Goal: Transaction & Acquisition: Purchase product/service

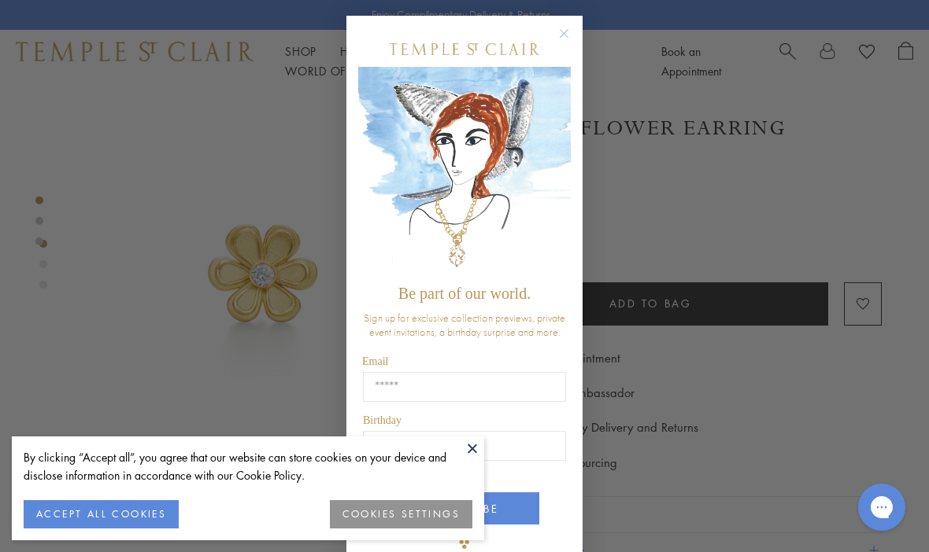
click at [564, 39] on circle "Close dialog" at bounding box center [564, 33] width 19 height 19
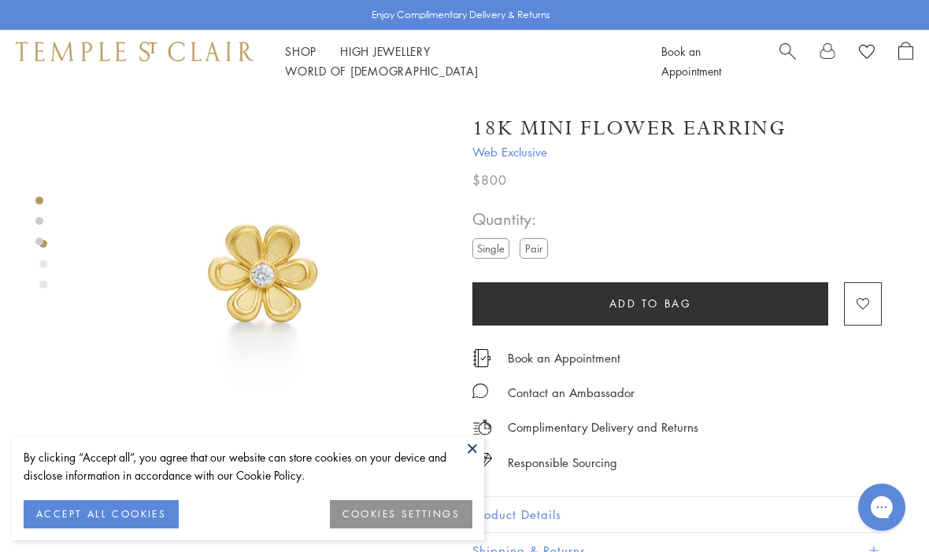
click at [157, 524] on button "ACCEPT ALL COOKIES" at bounding box center [101, 515] width 155 height 28
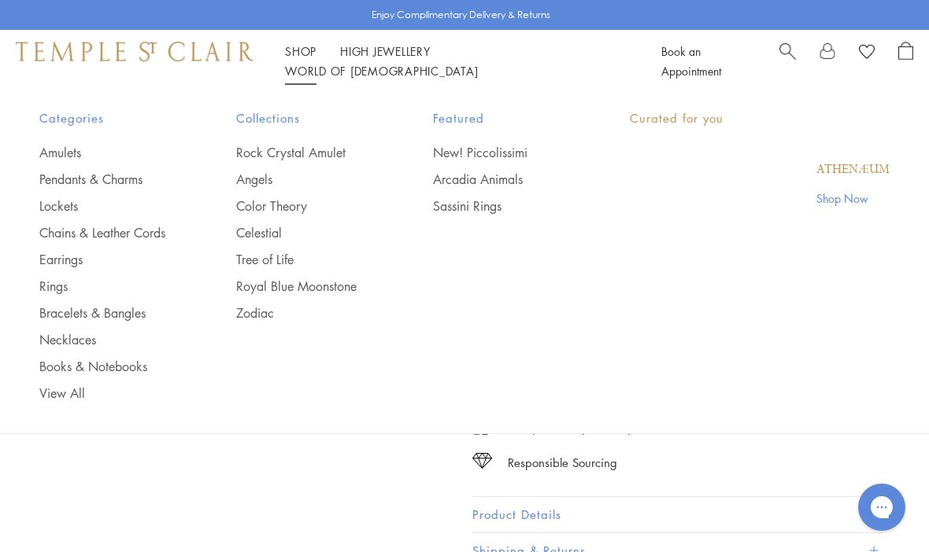
click at [305, 51] on li "Shop Shop Categories Amulets Pendants & Charms Lockets Chains & Leather Cords E…" at bounding box center [300, 52] width 31 height 20
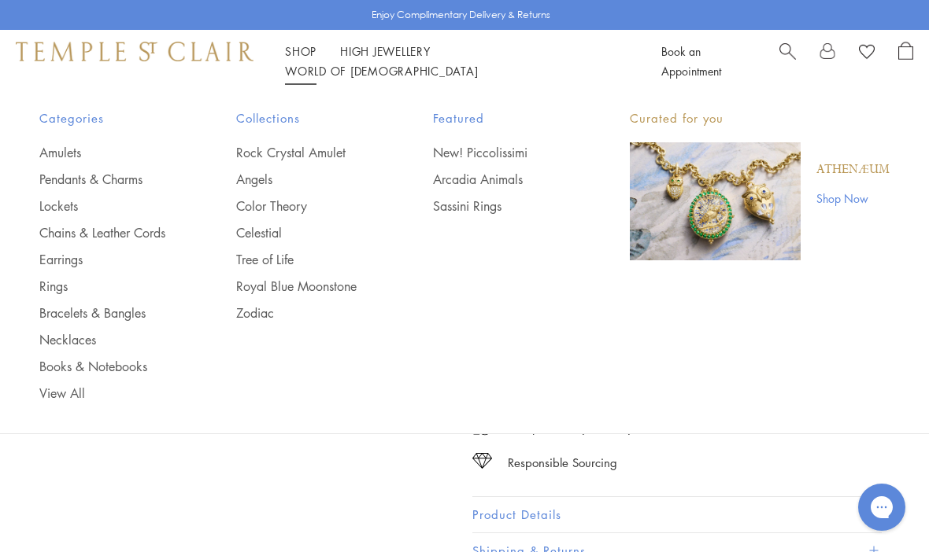
click at [89, 392] on link "View All" at bounding box center [106, 393] width 134 height 17
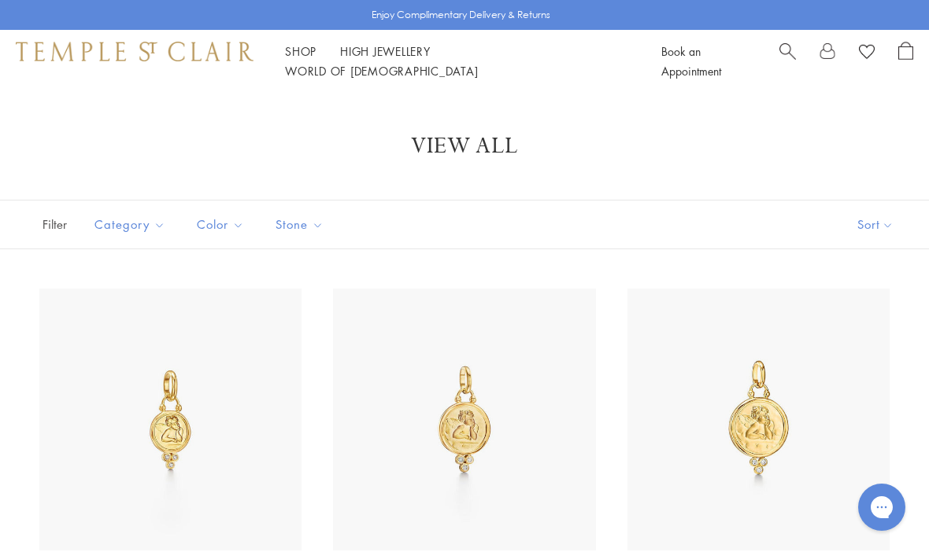
click at [881, 216] on button "Sort" at bounding box center [875, 225] width 107 height 48
click at [884, 236] on button "Sort" at bounding box center [875, 225] width 107 height 48
click at [882, 333] on button "Price, low to high" at bounding box center [849, 335] width 160 height 39
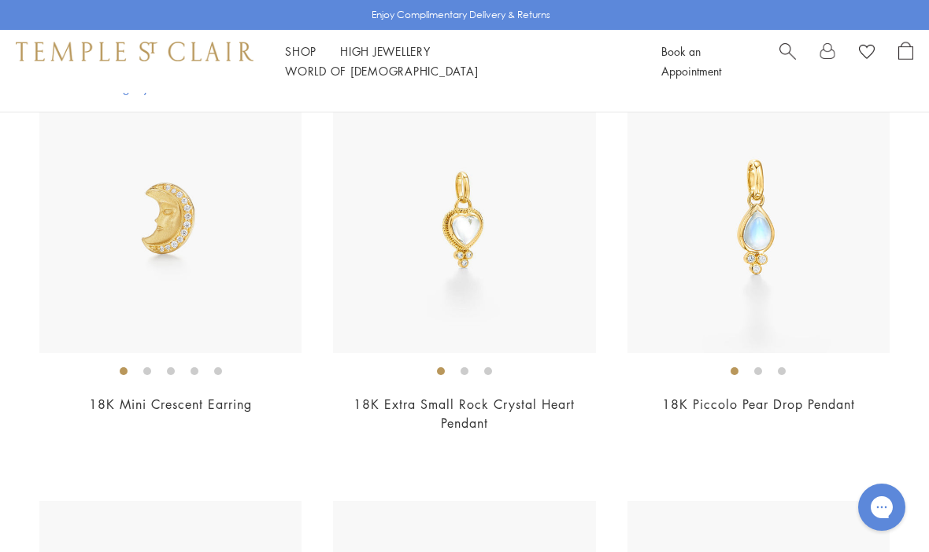
scroll to position [2549, 0]
click at [522, 238] on img at bounding box center [464, 223] width 262 height 262
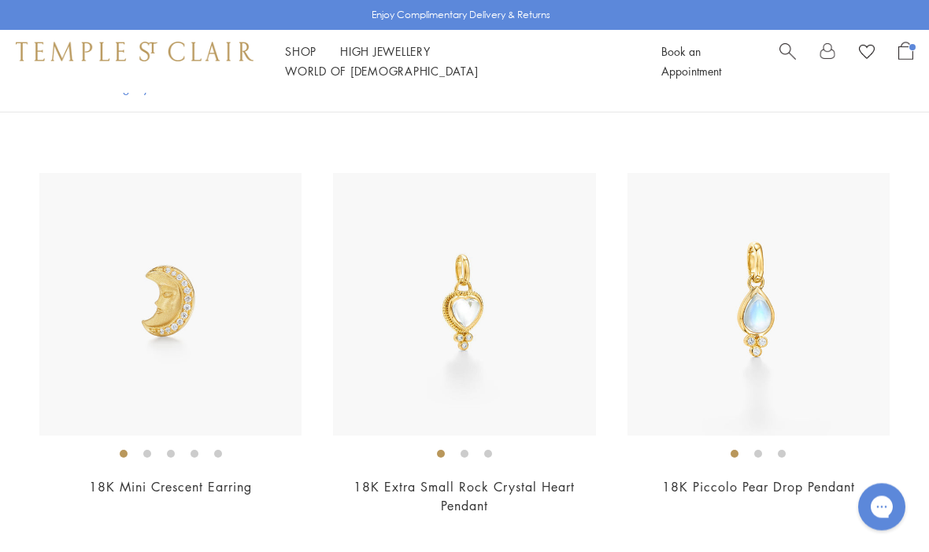
scroll to position [2463, 0]
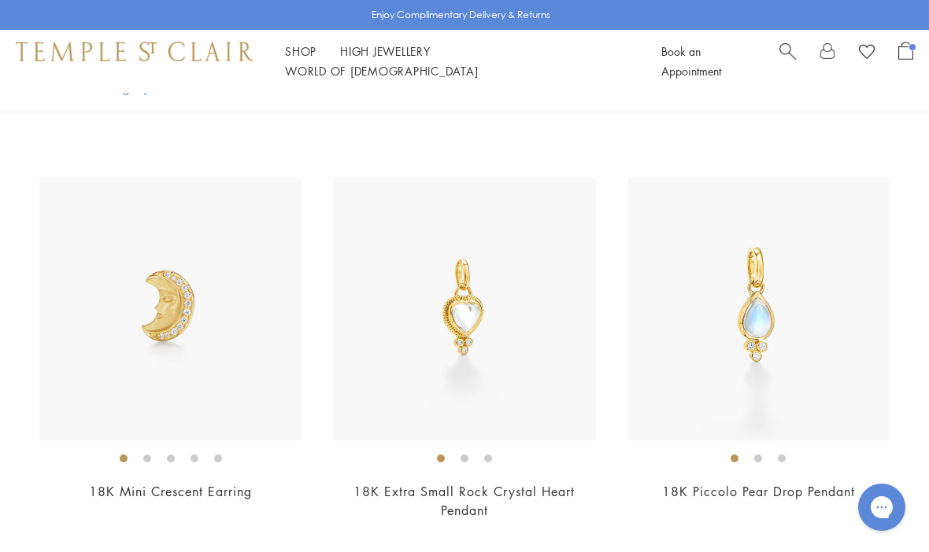
click at [550, 391] on img at bounding box center [464, 309] width 262 height 262
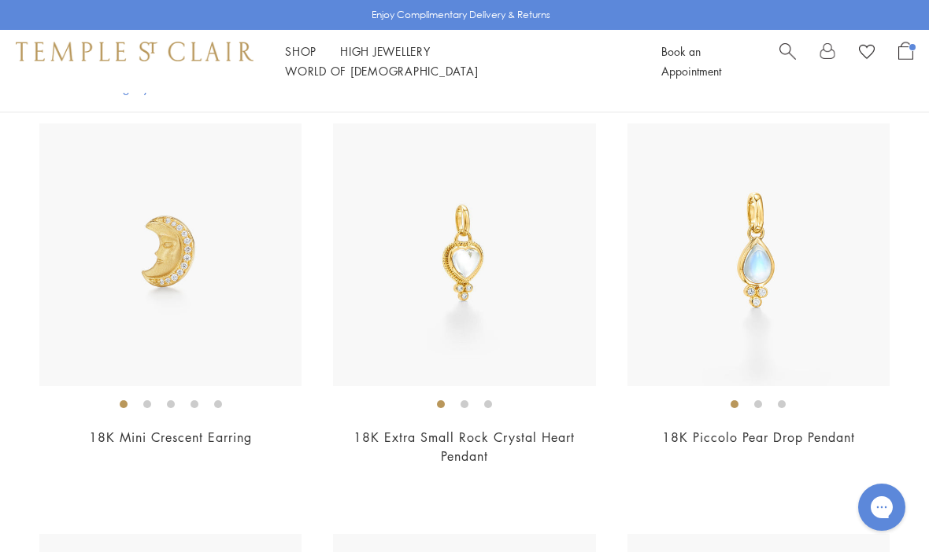
click at [838, 324] on img at bounding box center [758, 255] width 262 height 262
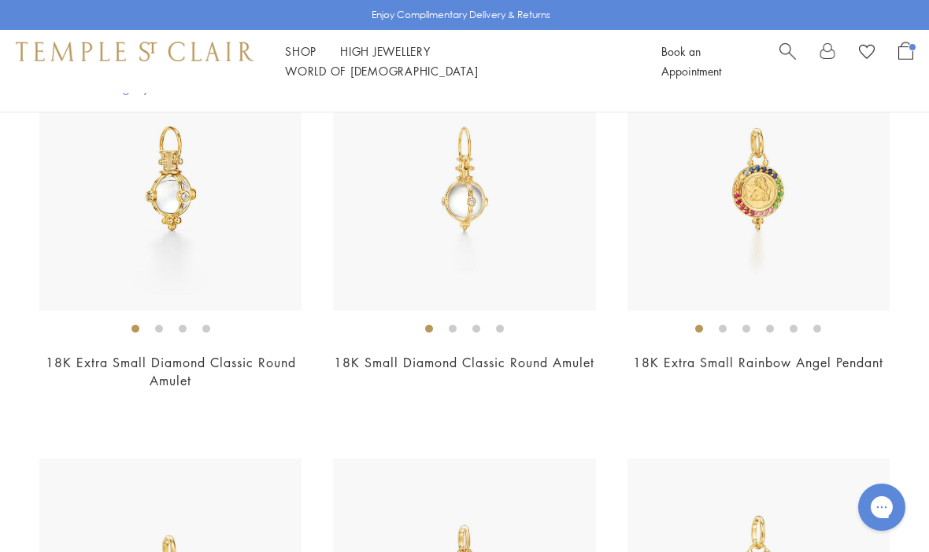
scroll to position [3002, 0]
click at [287, 279] on img at bounding box center [170, 181] width 262 height 262
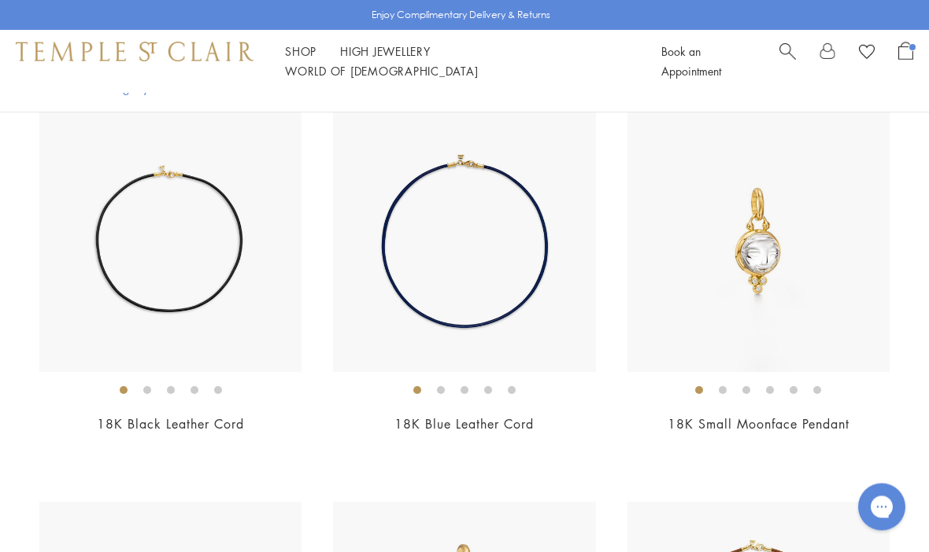
scroll to position [4136, 0]
click at [521, 302] on img at bounding box center [464, 241] width 262 height 262
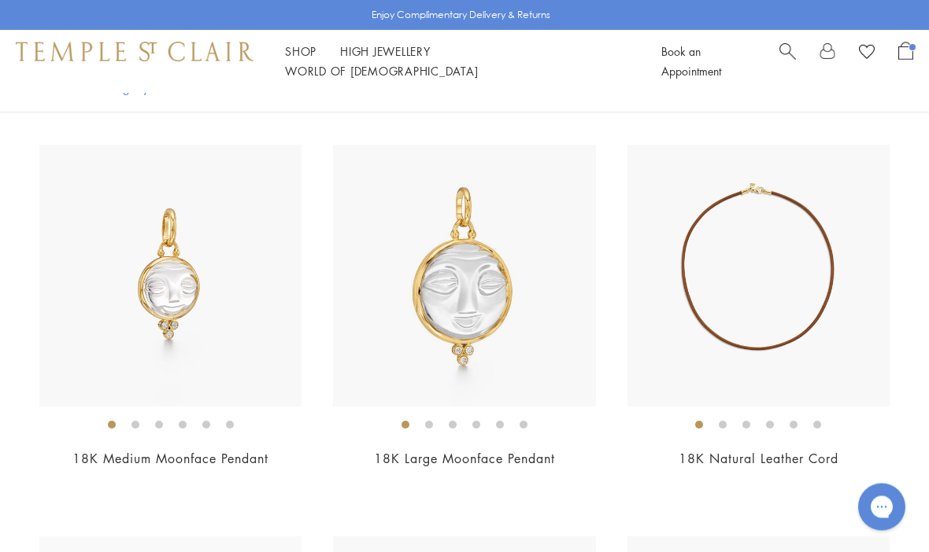
scroll to position [4494, 0]
click at [197, 297] on img at bounding box center [170, 276] width 262 height 262
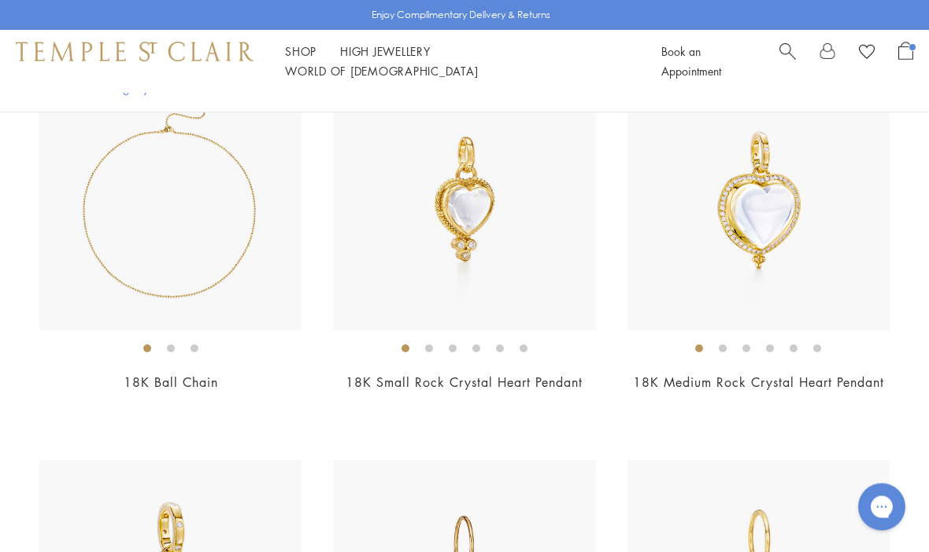
scroll to position [5746, 0]
click at [253, 260] on img at bounding box center [170, 199] width 262 height 262
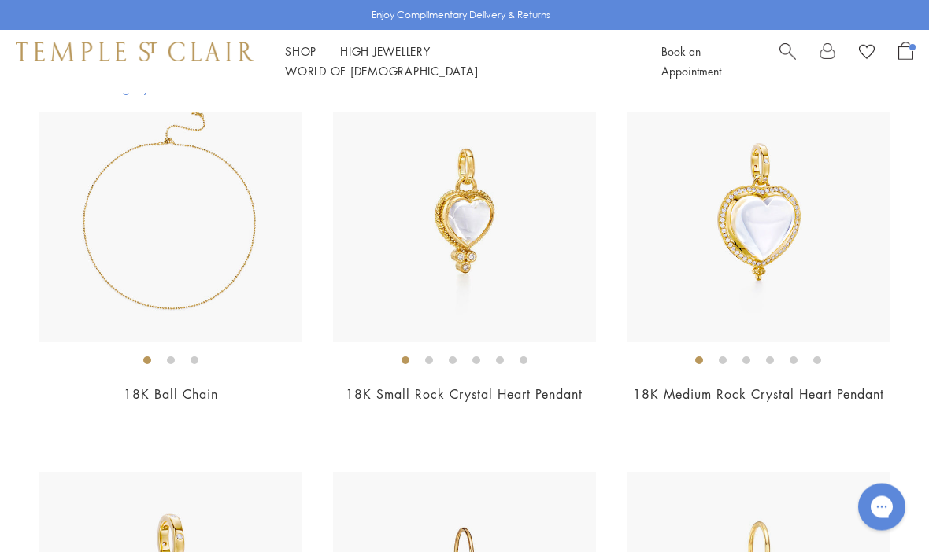
scroll to position [5730, 0]
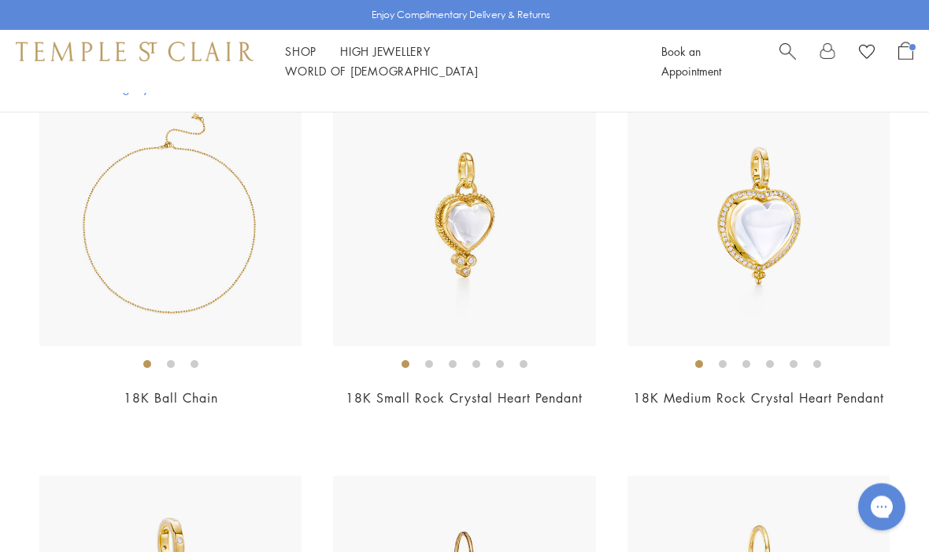
click at [795, 216] on img at bounding box center [758, 216] width 262 height 262
click at [853, 243] on img at bounding box center [758, 215] width 262 height 262
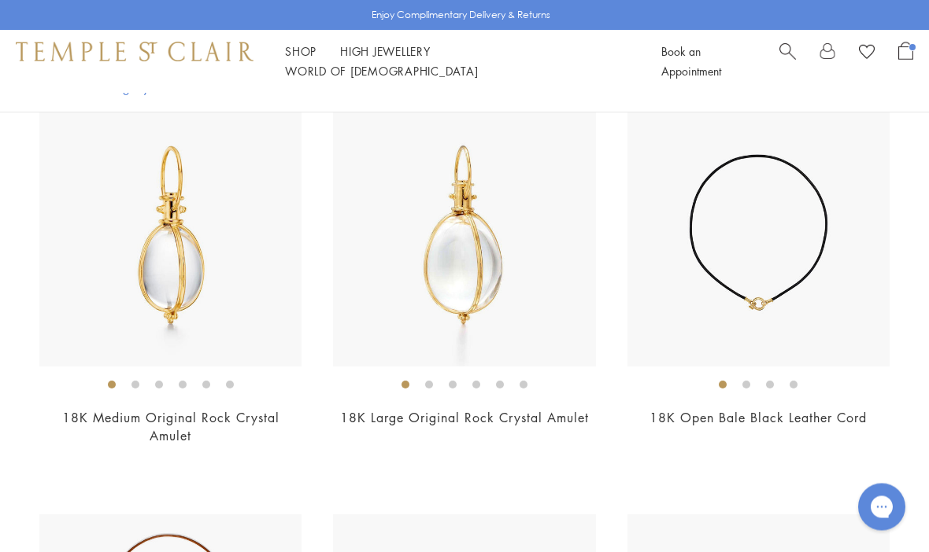
scroll to position [6513, 0]
click at [870, 245] on img at bounding box center [758, 235] width 262 height 262
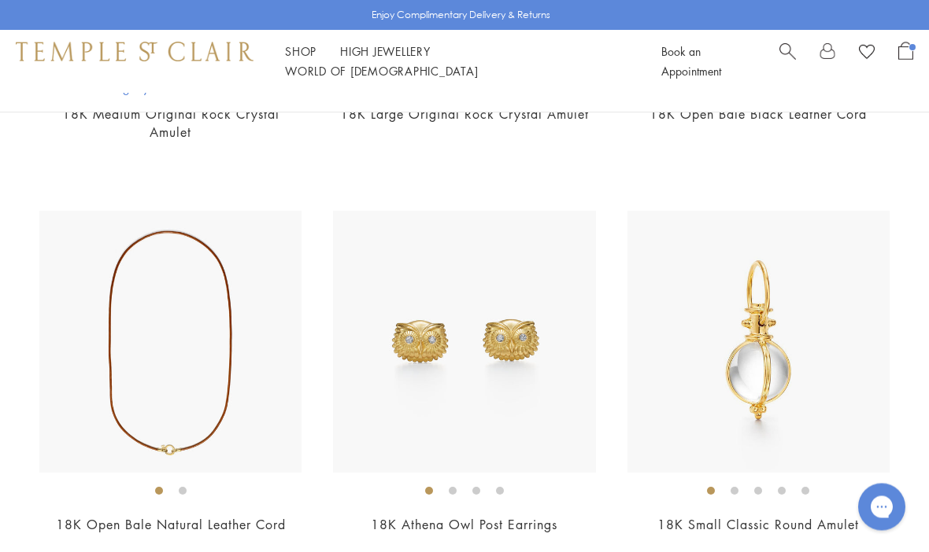
scroll to position [6817, 0]
click at [131, 292] on img at bounding box center [170, 342] width 262 height 262
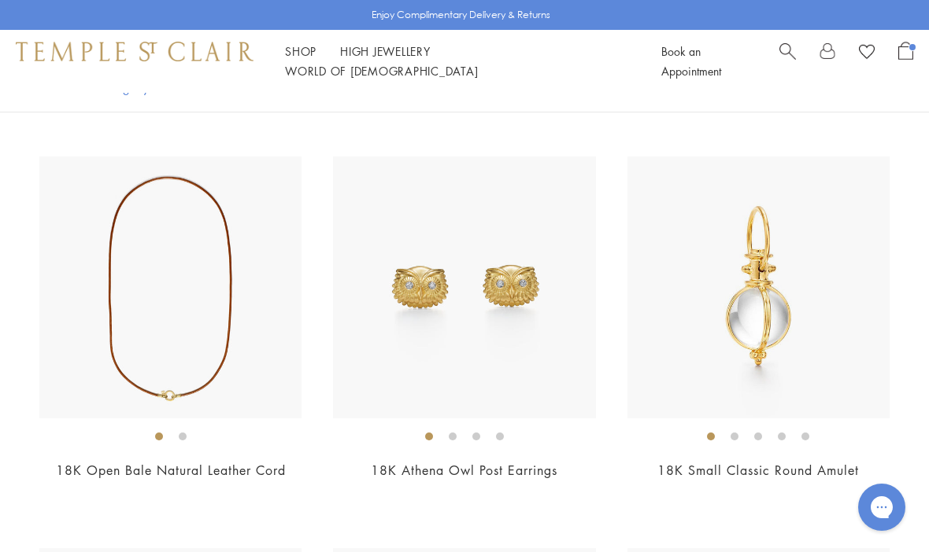
click at [777, 208] on img at bounding box center [758, 288] width 262 height 262
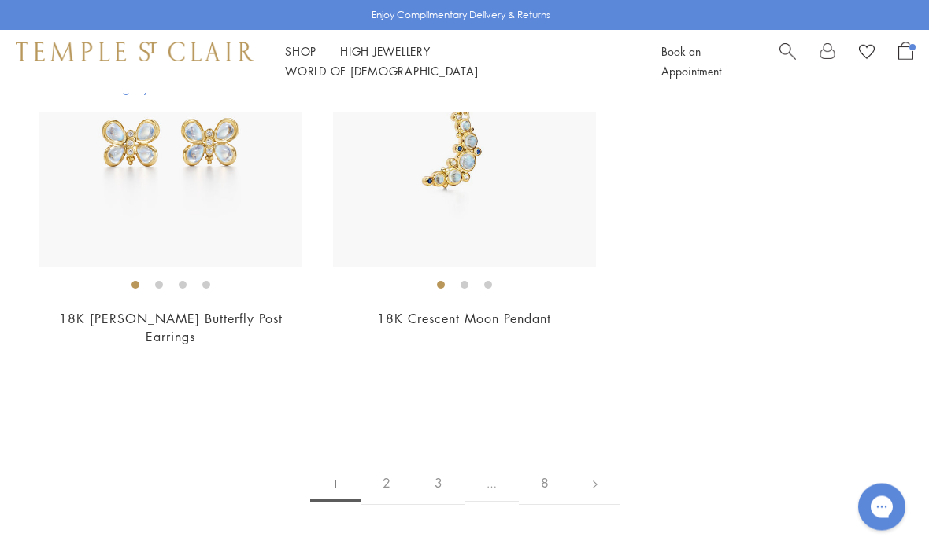
scroll to position [9007, 0]
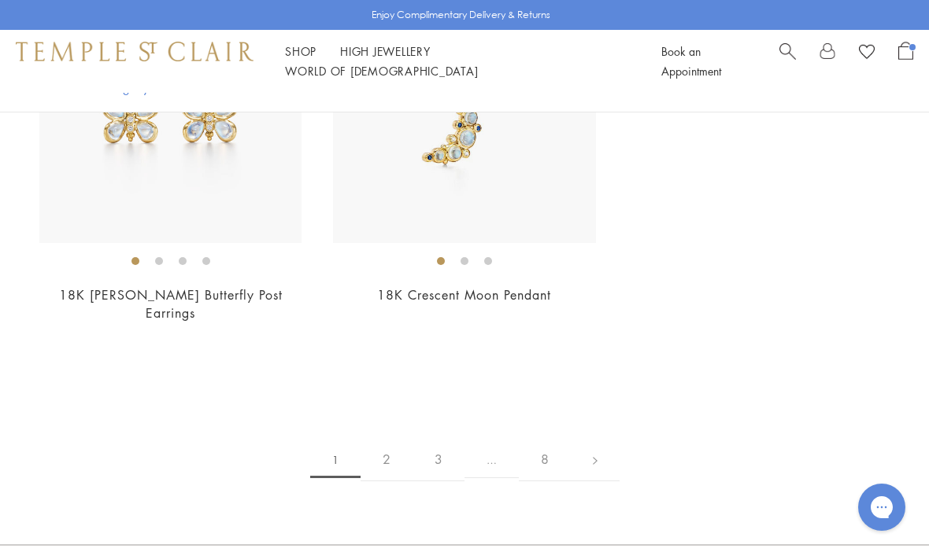
click at [388, 438] on link "2" at bounding box center [386, 459] width 52 height 43
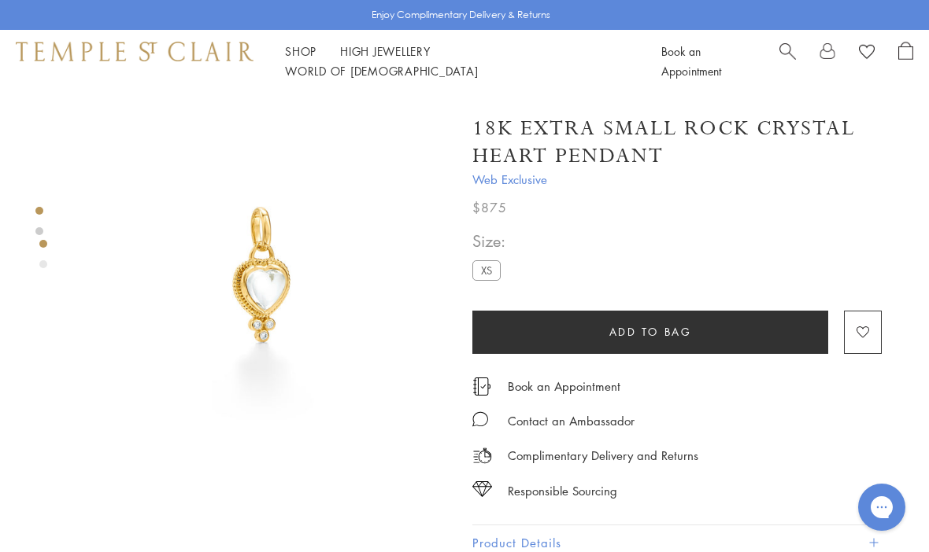
click at [719, 332] on button "Add to bag" at bounding box center [650, 332] width 356 height 43
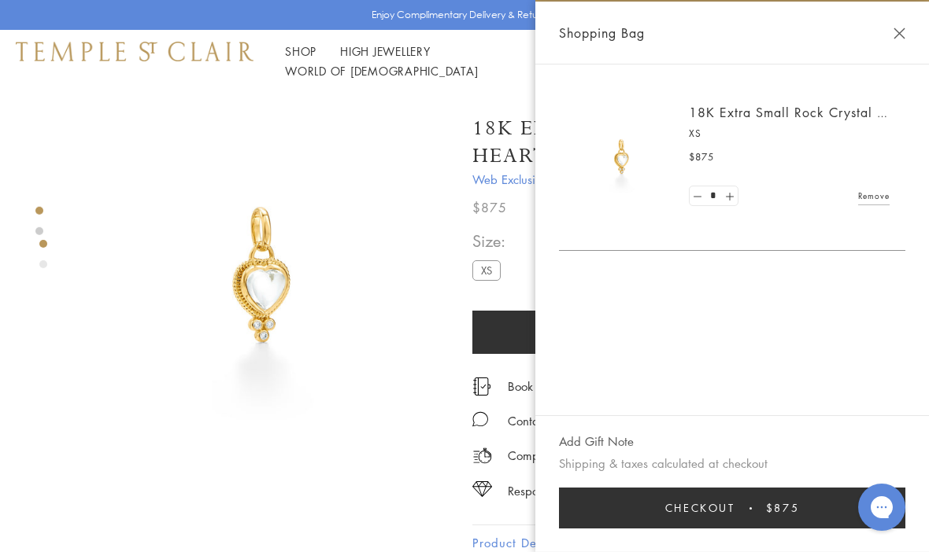
click at [900, 31] on button "Close Shopping Bag" at bounding box center [899, 34] width 12 height 12
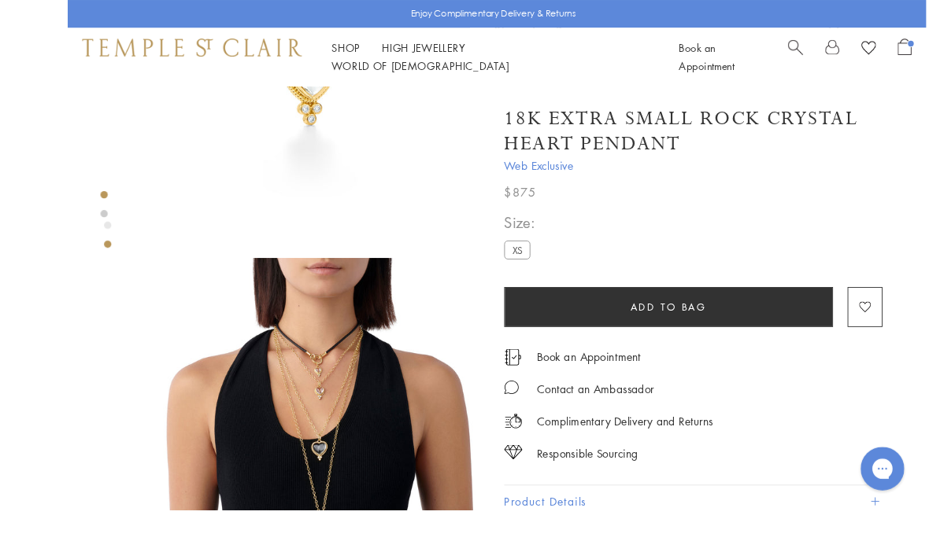
scroll to position [320, 0]
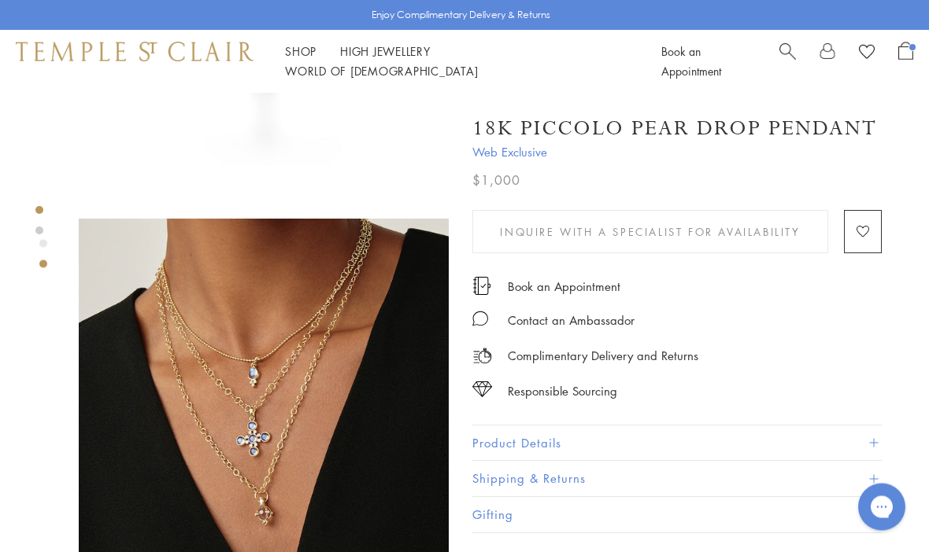
scroll to position [269, 0]
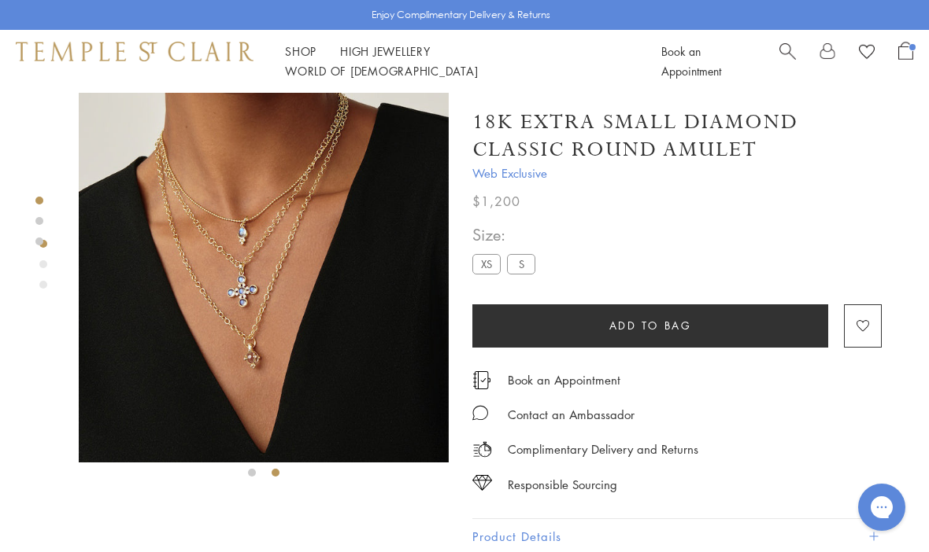
click at [284, 346] on img at bounding box center [264, 278] width 370 height 370
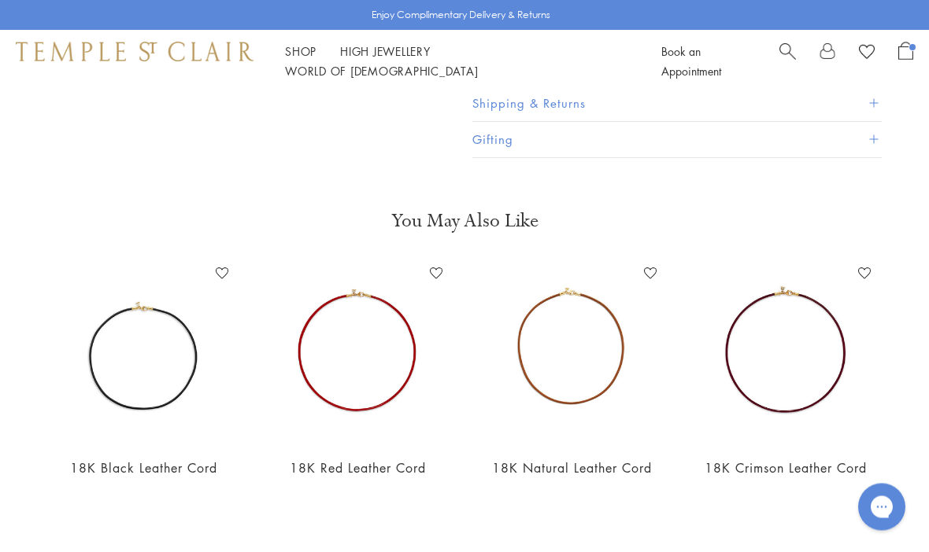
scroll to position [423, 0]
click at [406, 376] on img at bounding box center [357, 352] width 183 height 183
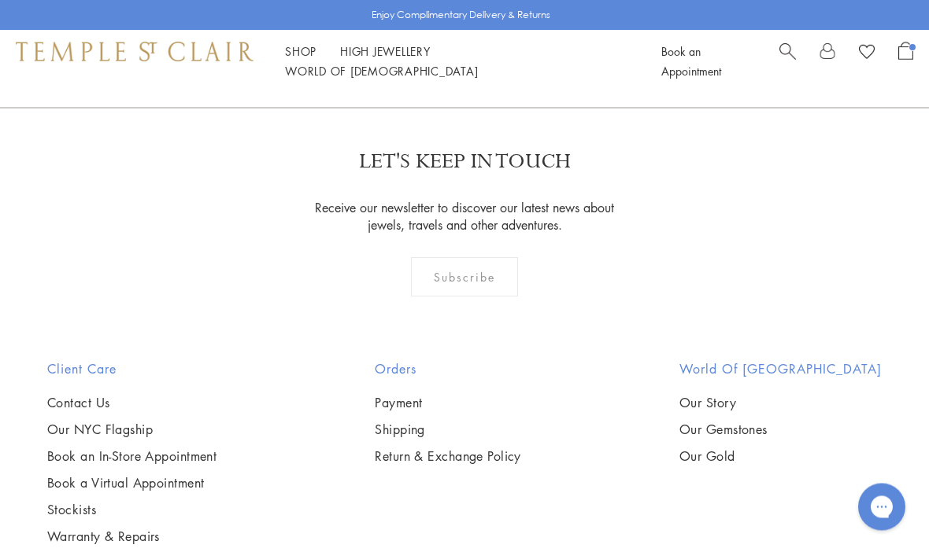
scroll to position [1426, 0]
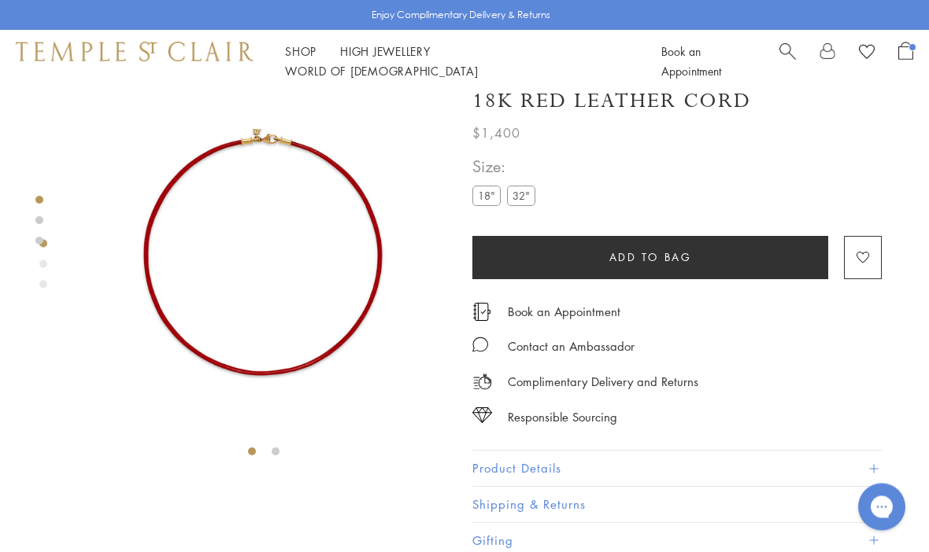
scroll to position [19, 0]
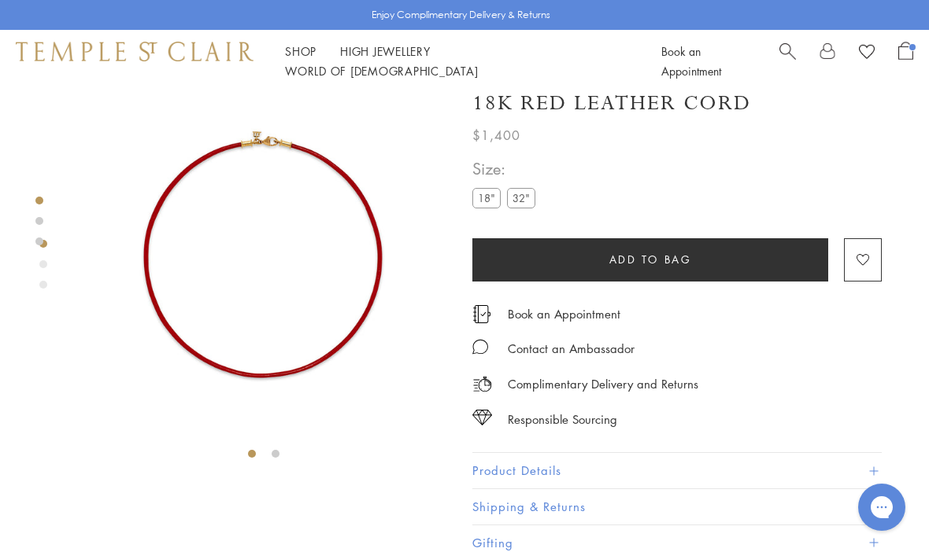
click at [702, 260] on button "Add to bag" at bounding box center [650, 259] width 356 height 43
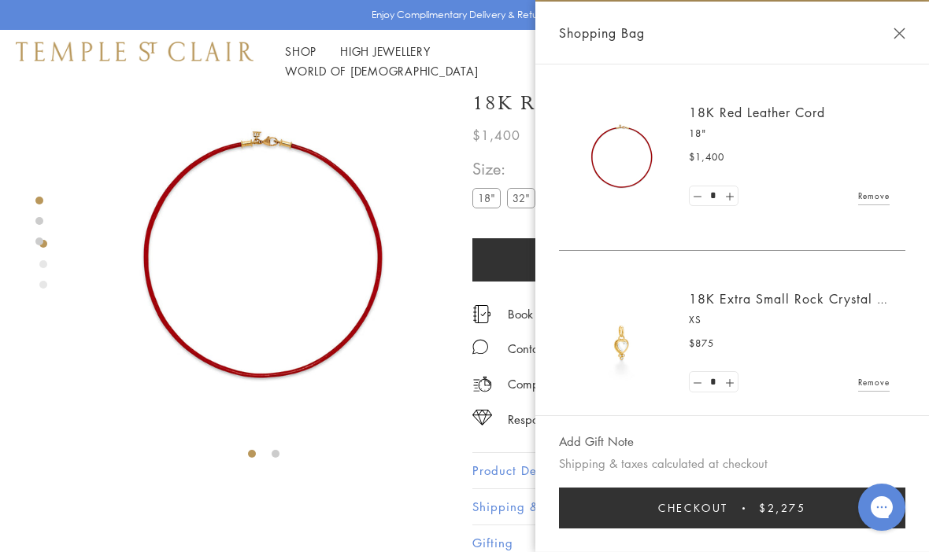
scroll to position [0, 0]
click at [895, 31] on button "Close Shopping Bag" at bounding box center [899, 34] width 12 height 12
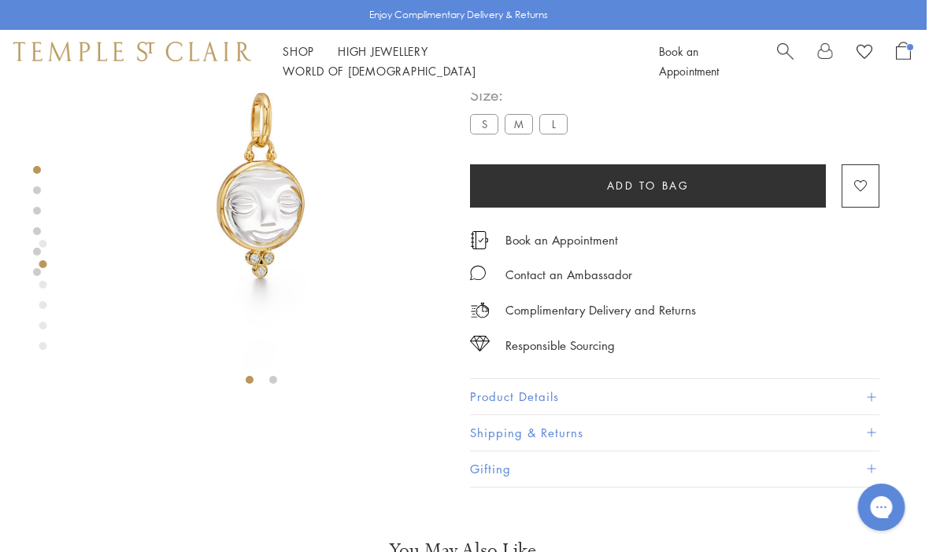
scroll to position [93, 3]
click at [559, 393] on button "Product Details" at bounding box center [673, 396] width 409 height 35
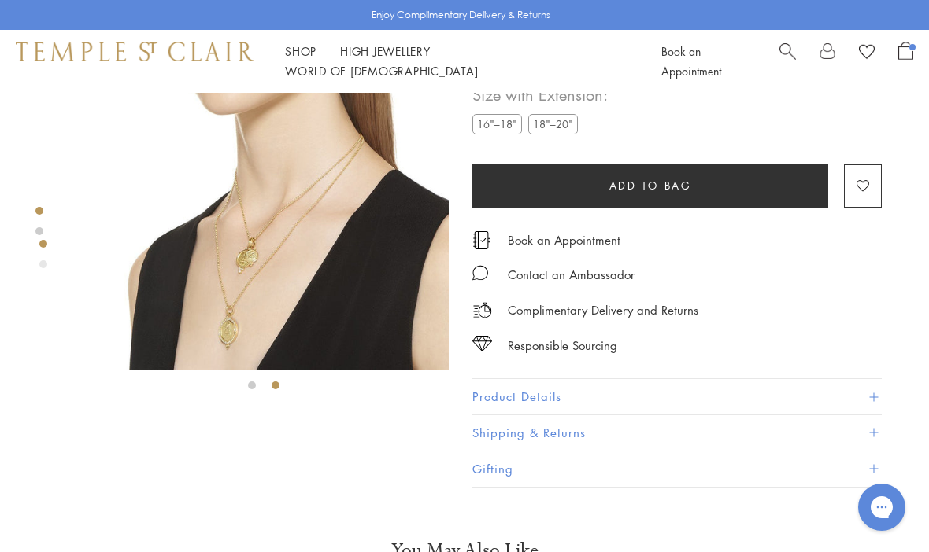
click at [307, 231] on img at bounding box center [264, 185] width 370 height 370
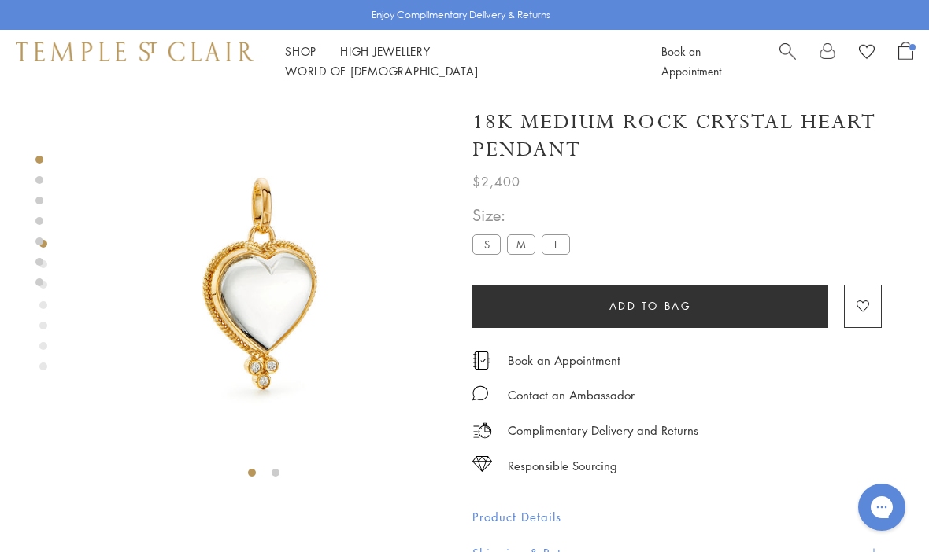
click at [46, 336] on div "Product gallery navigation" at bounding box center [43, 309] width 8 height 147
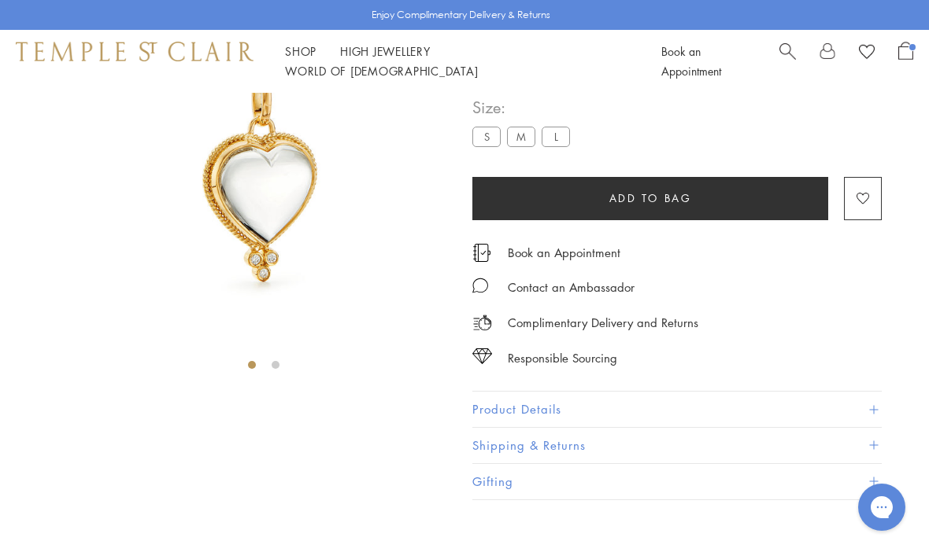
scroll to position [93, 0]
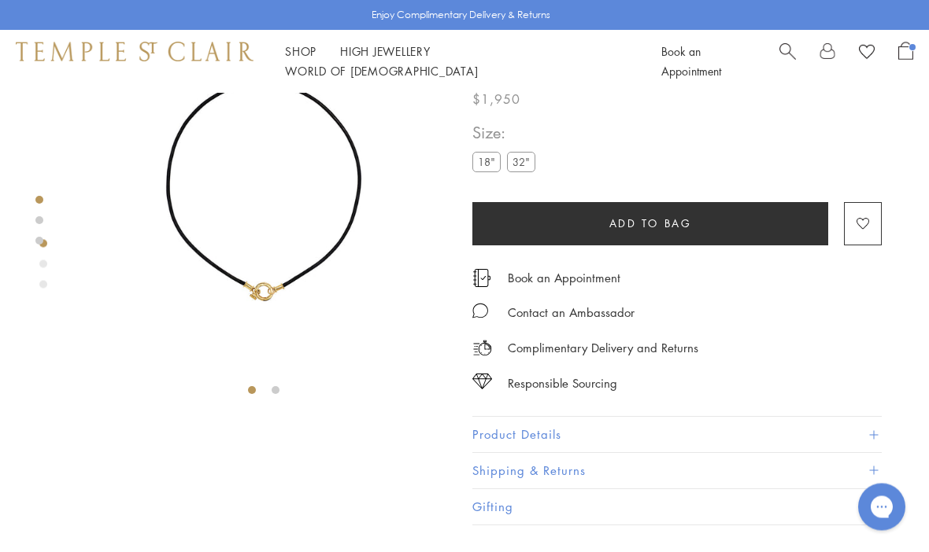
scroll to position [10, 0]
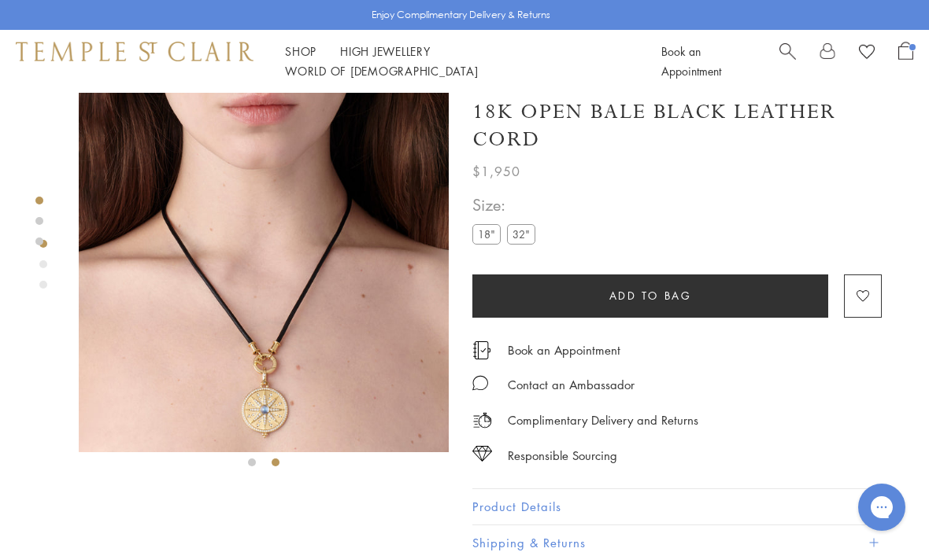
click at [788, 296] on button "Add to bag" at bounding box center [650, 296] width 356 height 43
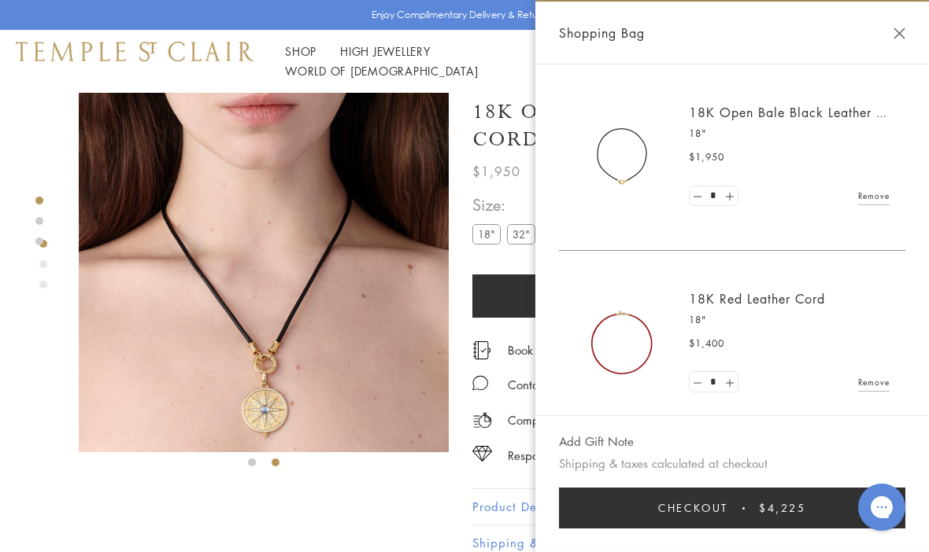
click at [650, 331] on img at bounding box center [621, 344] width 94 height 94
click at [836, 301] on h2 "18K Red Leather Cord" at bounding box center [789, 298] width 201 height 17
click at [696, 300] on link "18K Red Leather Cord" at bounding box center [757, 298] width 136 height 17
click at [908, 31] on div "Shopping Bag" at bounding box center [731, 33] width 393 height 63
click at [903, 31] on button "Close Shopping Bag" at bounding box center [899, 34] width 12 height 12
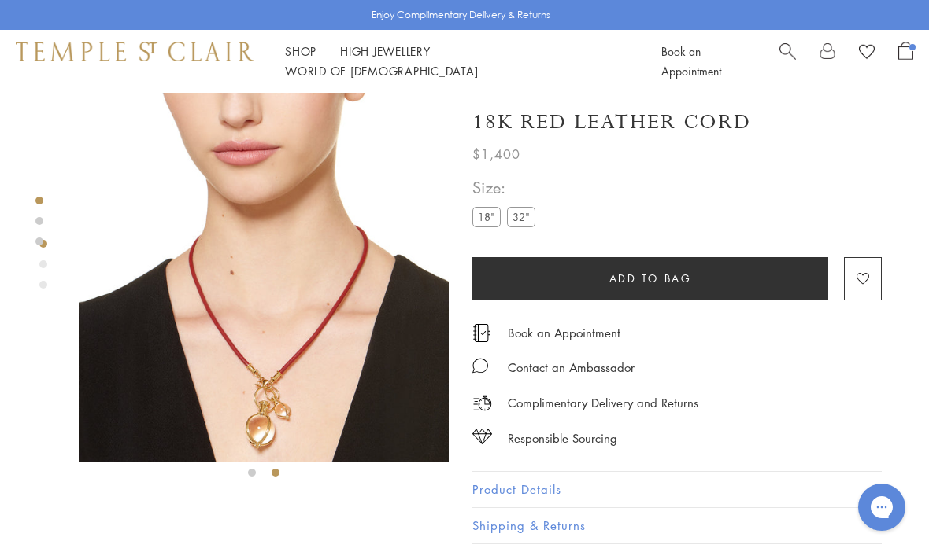
click at [345, 376] on img at bounding box center [264, 278] width 370 height 370
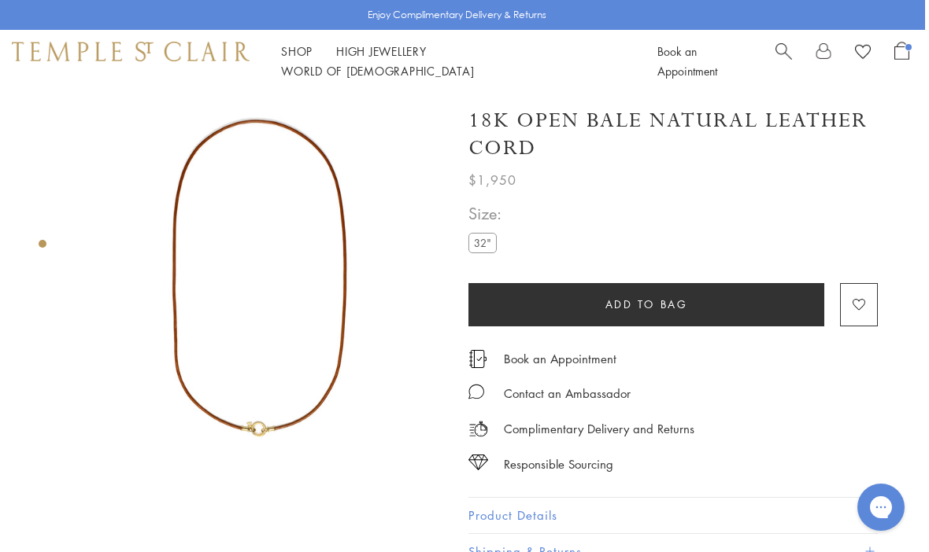
scroll to position [0, 3]
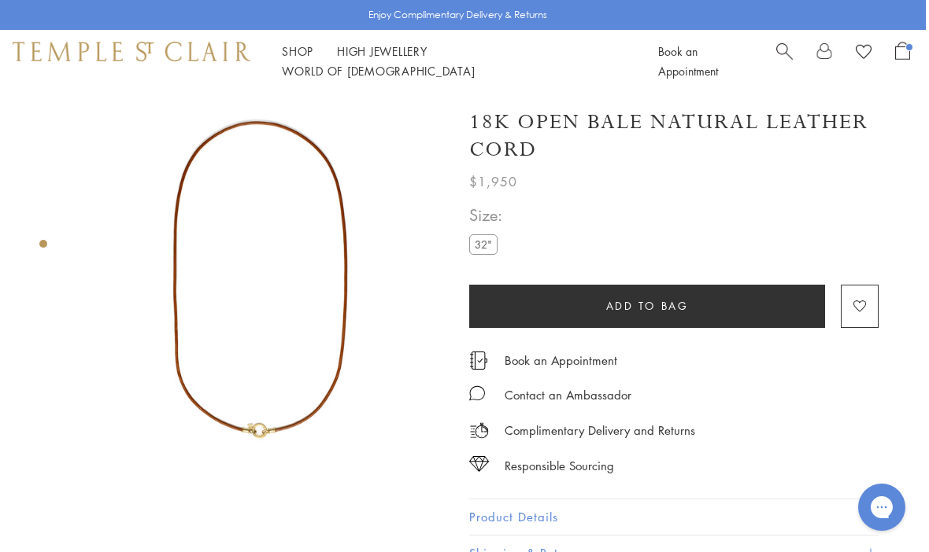
click at [316, 374] on img at bounding box center [261, 278] width 370 height 370
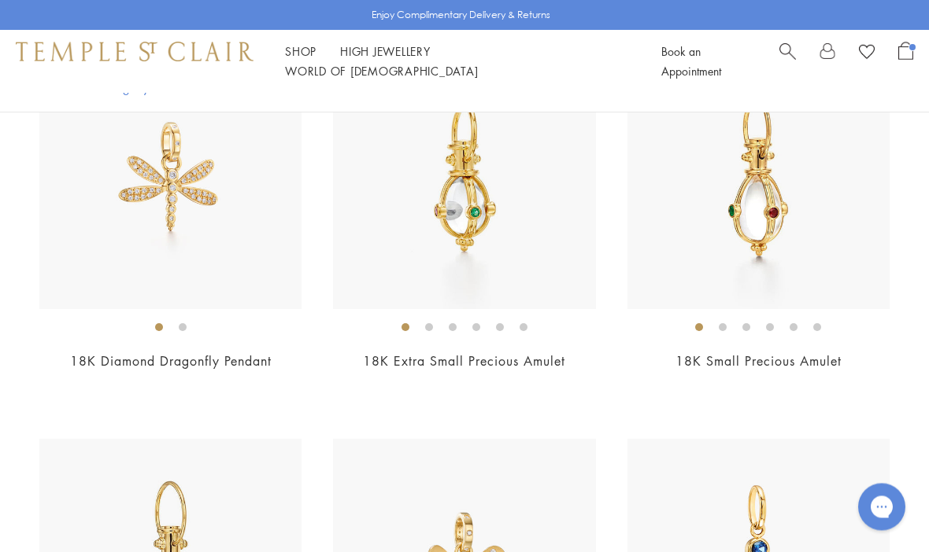
scroll to position [634, 0]
click at [73, 264] on img at bounding box center [170, 178] width 262 height 262
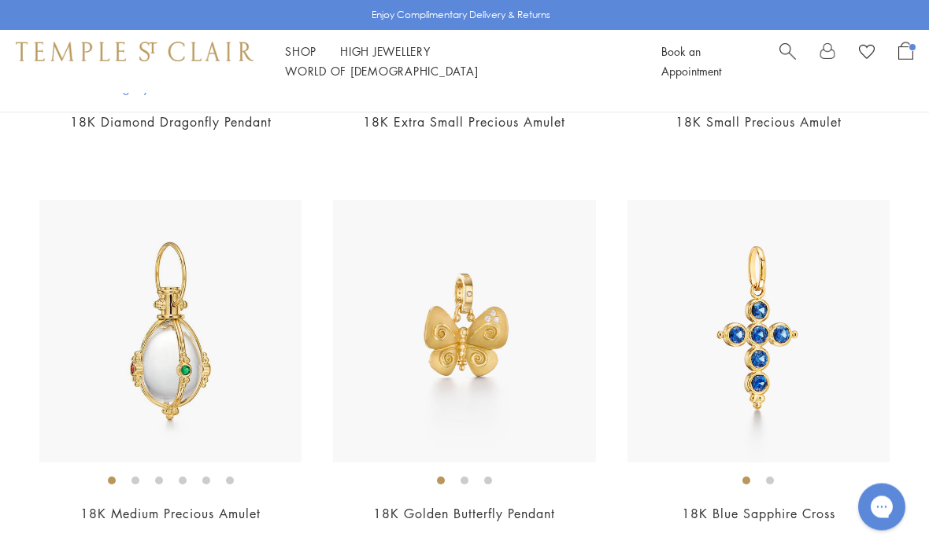
scroll to position [873, 0]
click at [561, 353] on img at bounding box center [464, 331] width 262 height 262
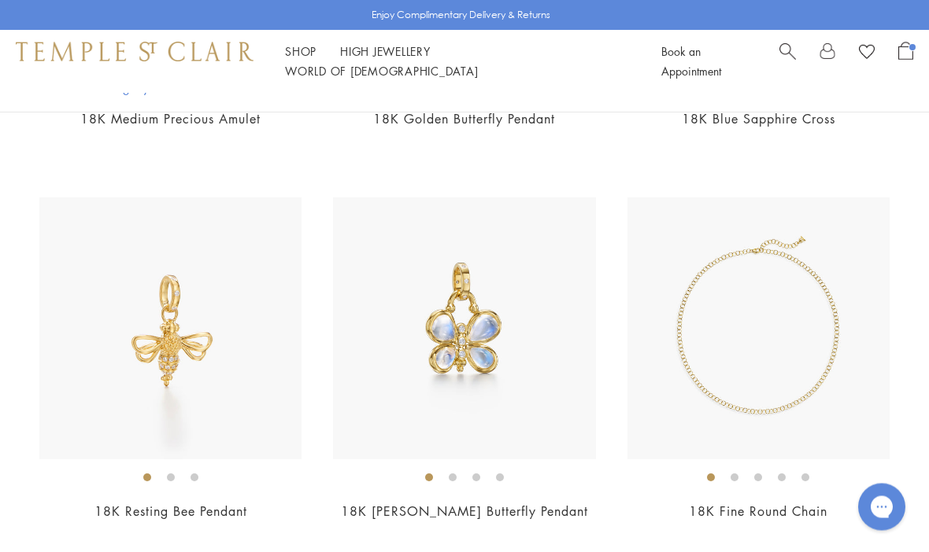
scroll to position [1268, 0]
click at [547, 399] on img at bounding box center [464, 329] width 262 height 262
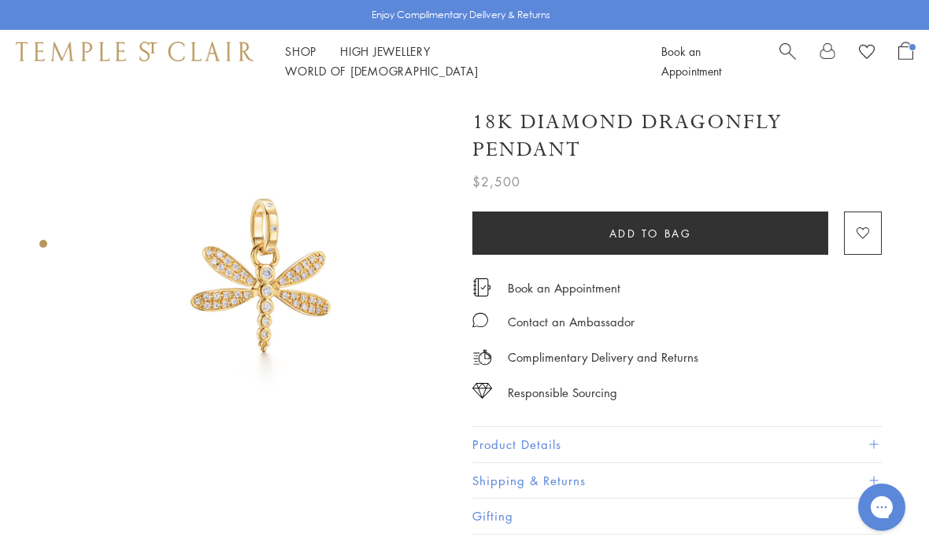
scroll to position [31, 0]
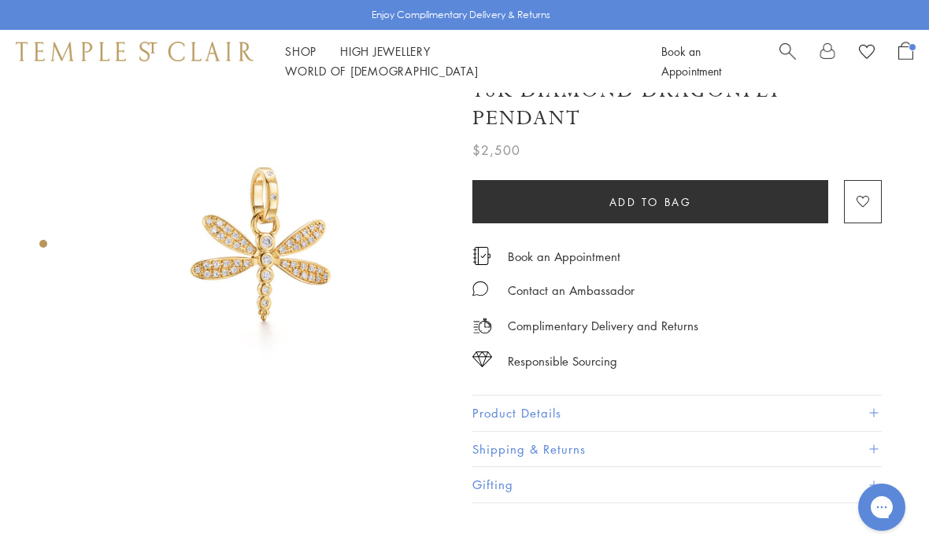
click at [748, 409] on button "Product Details" at bounding box center [676, 413] width 409 height 35
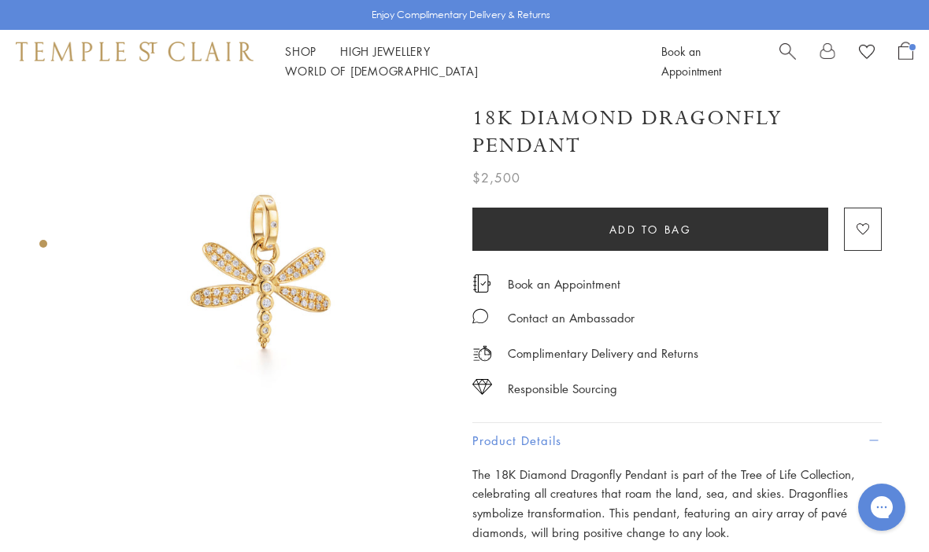
scroll to position [0, 0]
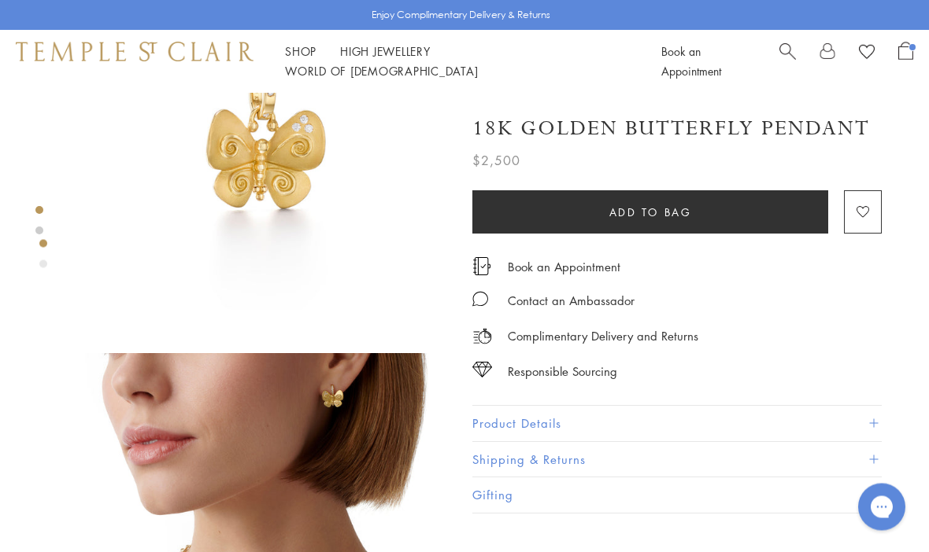
scroll to position [128, 0]
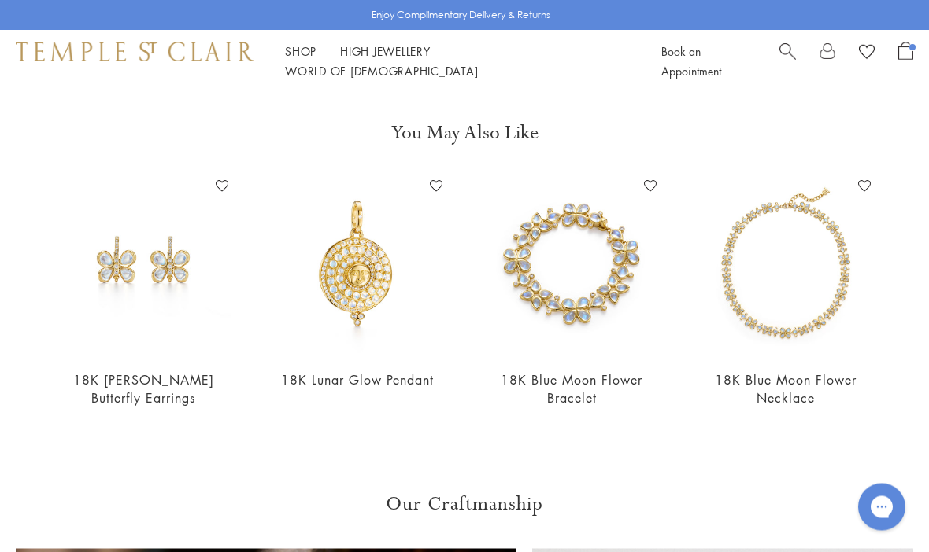
scroll to position [1185, 0]
click at [605, 307] on img at bounding box center [571, 264] width 183 height 183
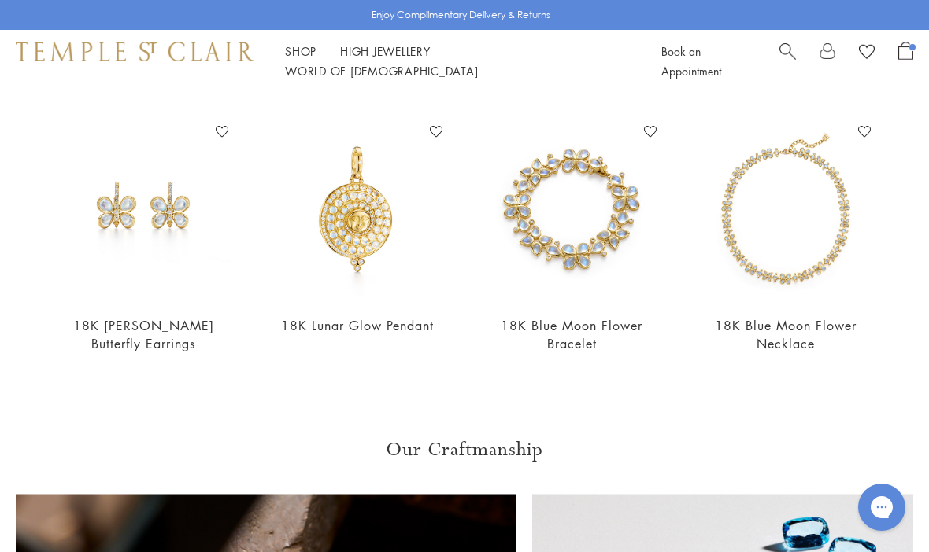
click at [840, 235] on img at bounding box center [785, 210] width 183 height 183
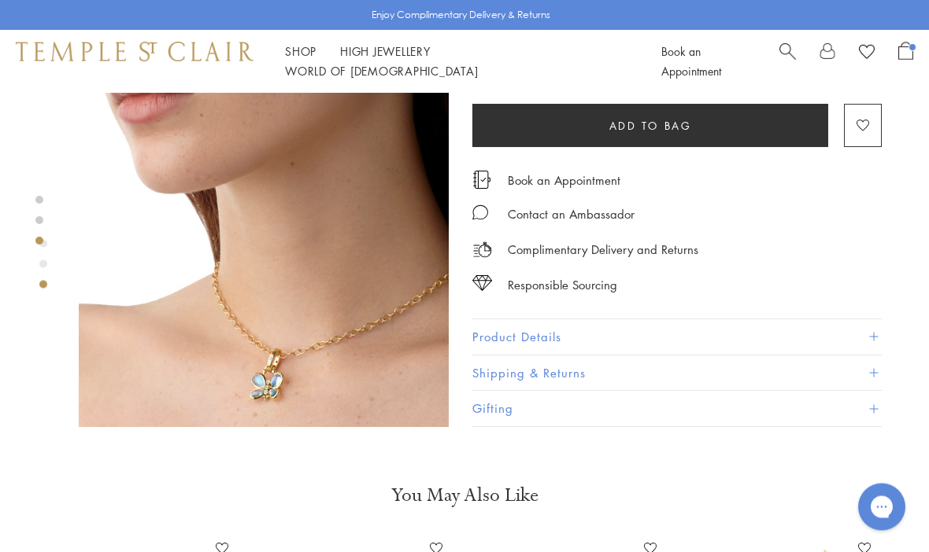
scroll to position [822, 0]
click at [379, 312] on img at bounding box center [264, 242] width 370 height 370
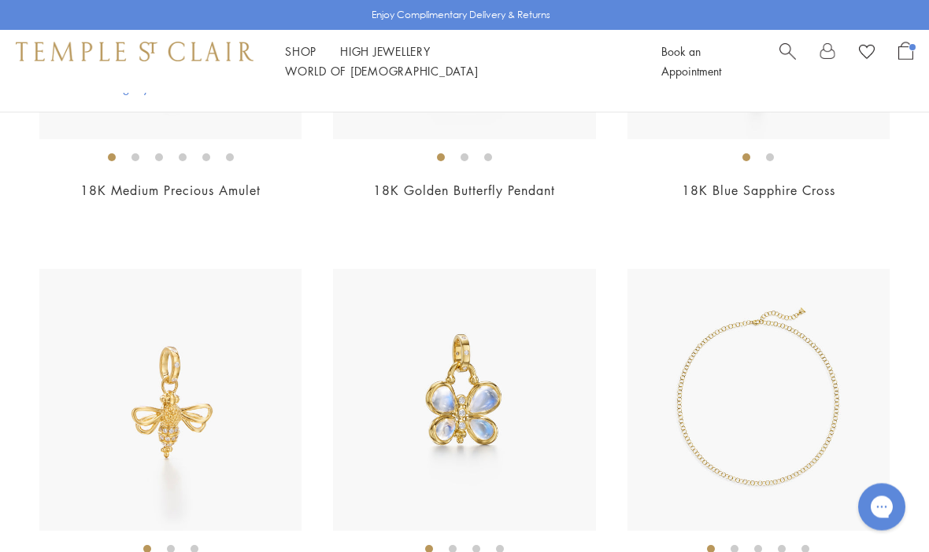
scroll to position [1243, 0]
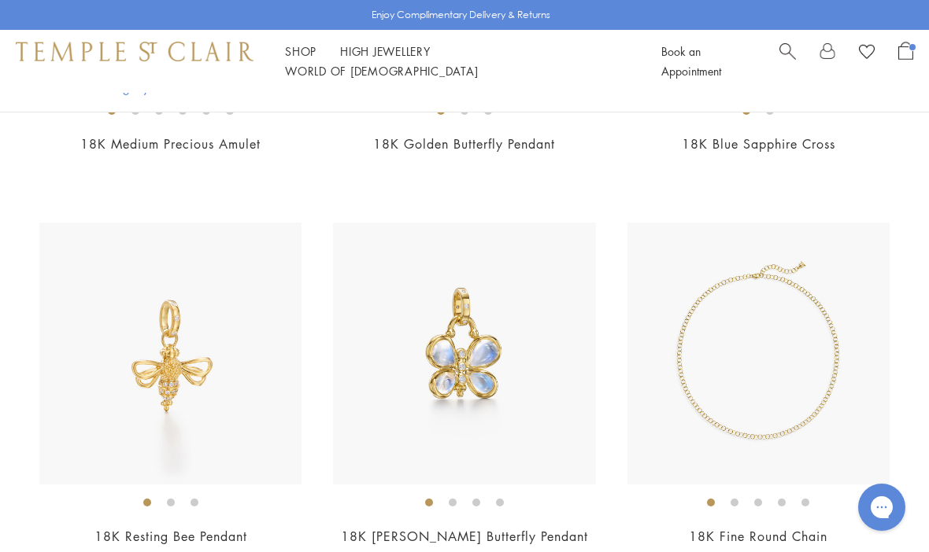
click at [573, 397] on img at bounding box center [464, 354] width 262 height 262
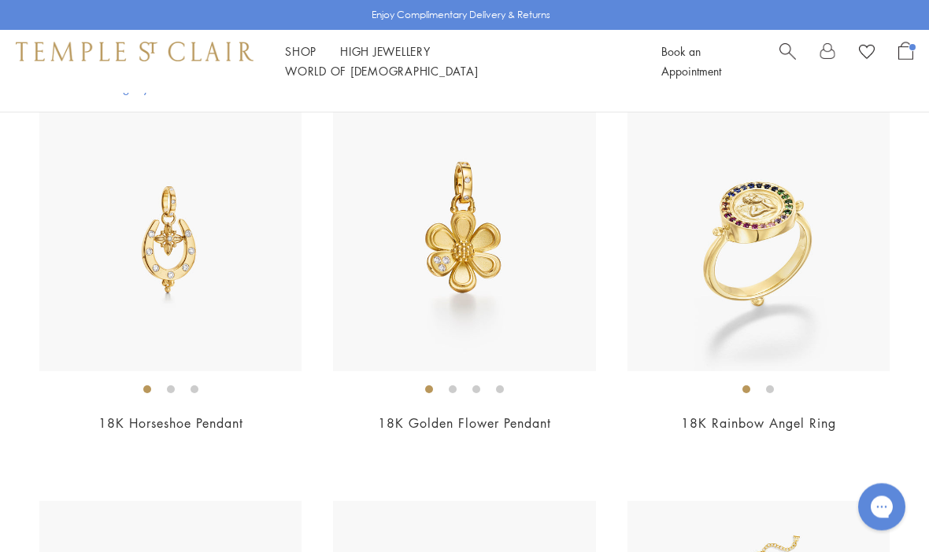
scroll to position [3317, 0]
click at [550, 181] on img at bounding box center [464, 240] width 262 height 262
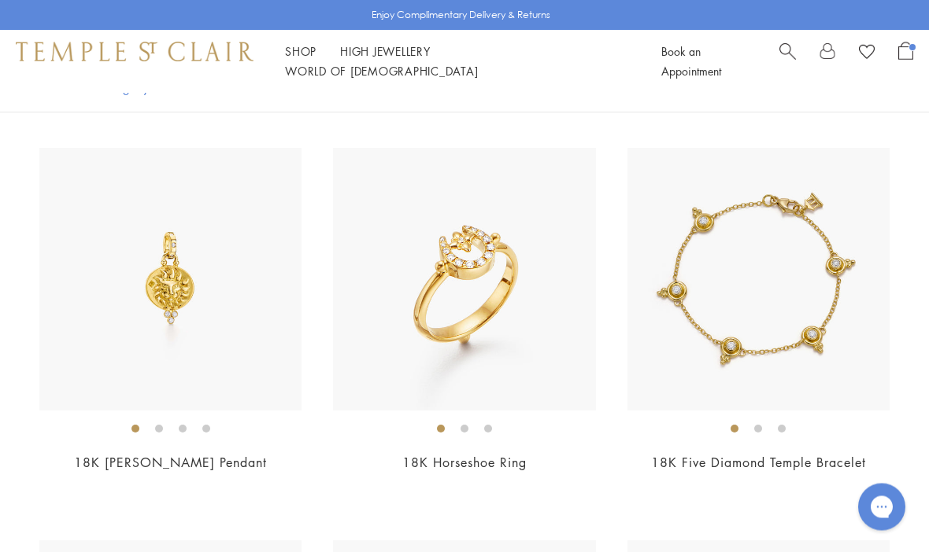
scroll to position [5630, 0]
click at [720, 204] on img at bounding box center [758, 279] width 262 height 262
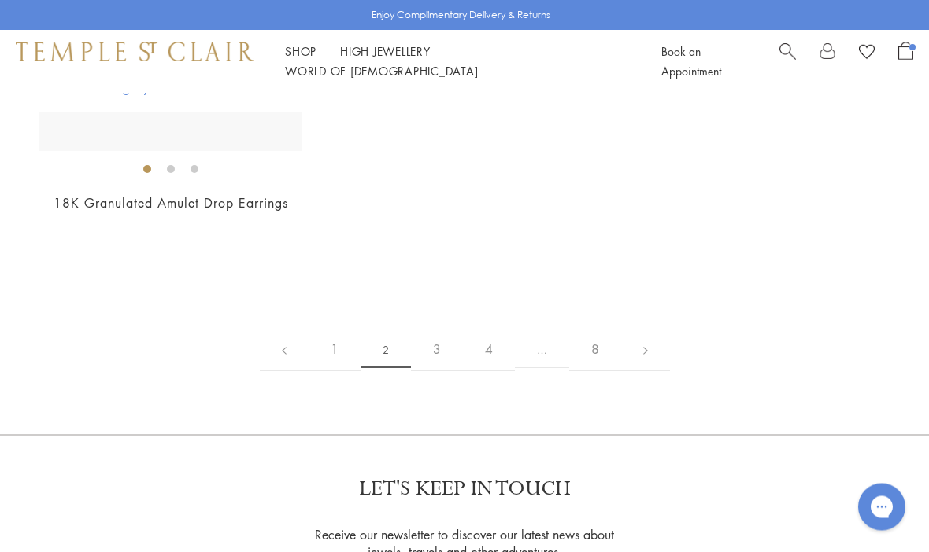
scroll to position [7886, 0]
click at [453, 332] on link "3" at bounding box center [437, 349] width 52 height 43
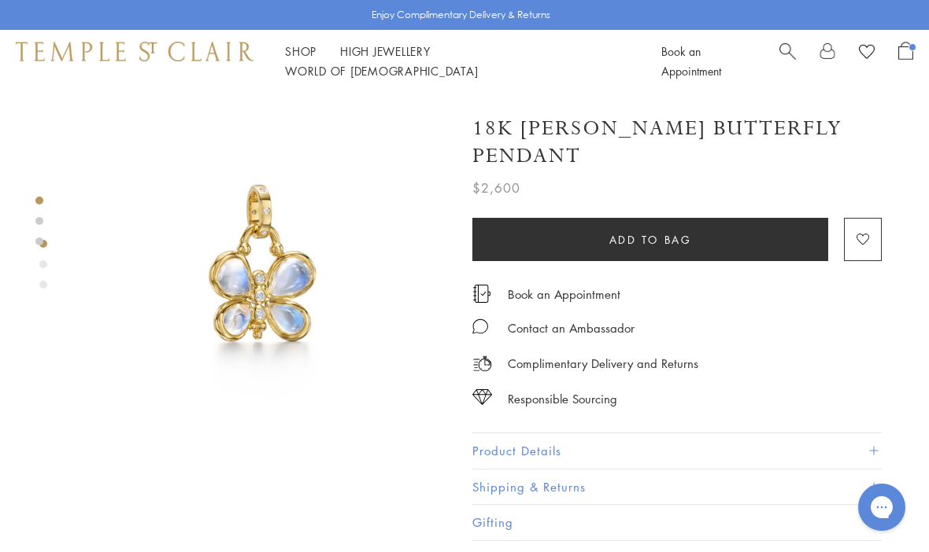
click at [717, 218] on button "Add to bag" at bounding box center [650, 239] width 356 height 43
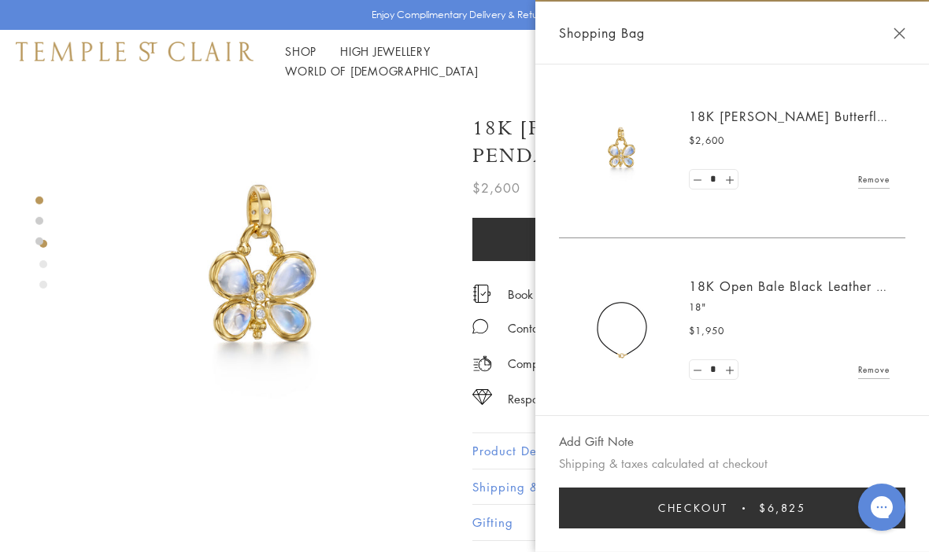
click at [903, 39] on button "Close Shopping Bag" at bounding box center [899, 34] width 12 height 12
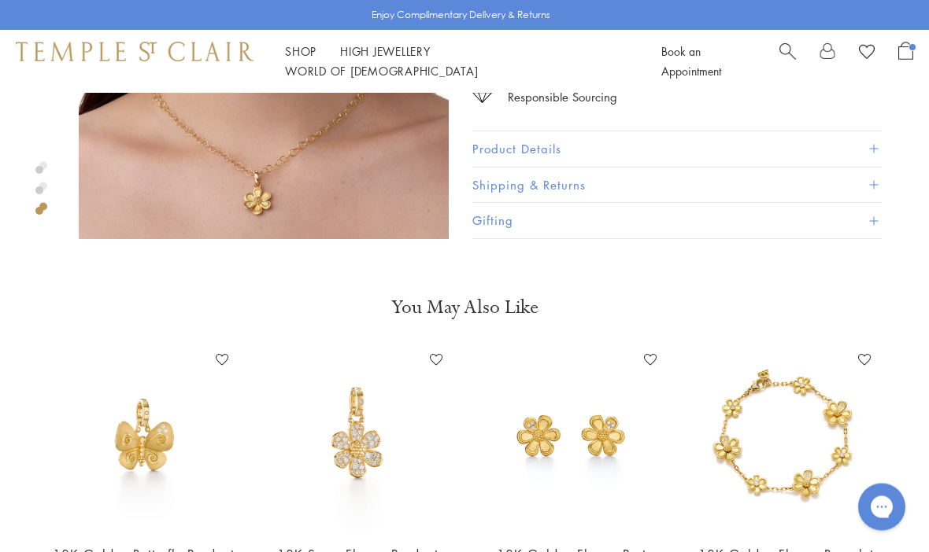
scroll to position [1010, 0]
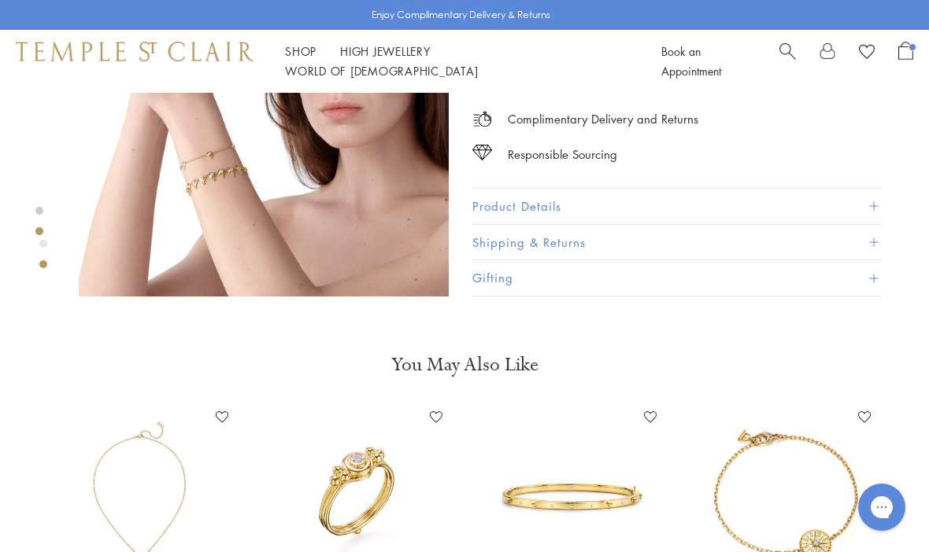
scroll to position [559, 0]
click at [347, 250] on img at bounding box center [264, 113] width 370 height 370
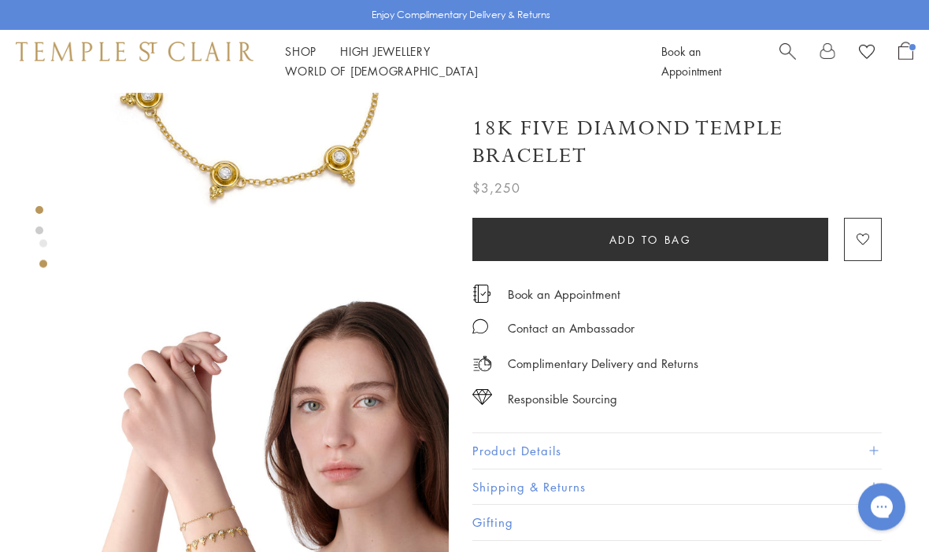
scroll to position [198, 0]
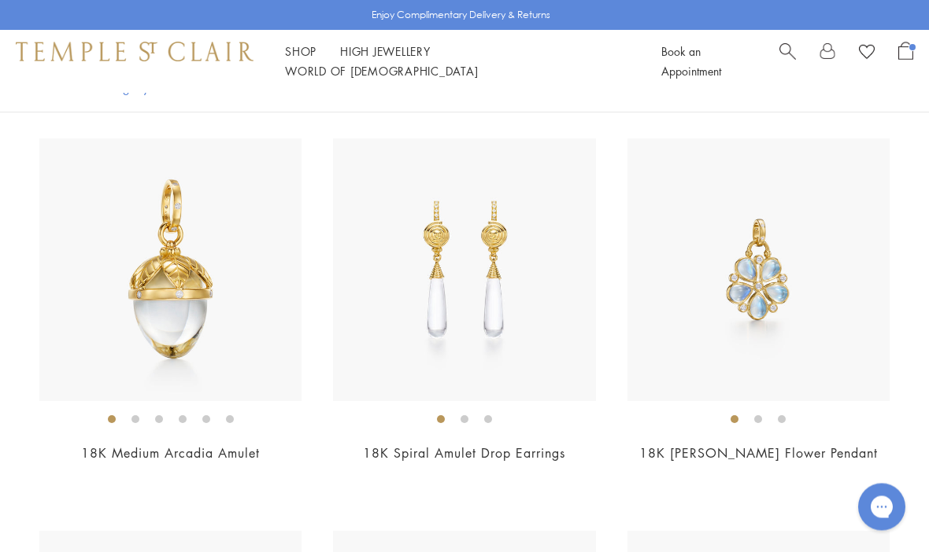
scroll to position [2521, 0]
click at [828, 200] on img at bounding box center [758, 270] width 262 height 262
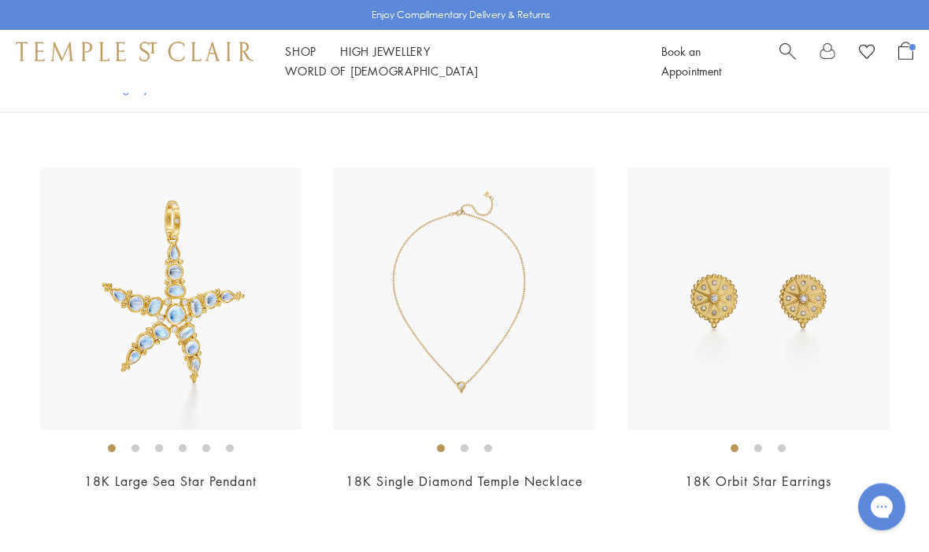
scroll to position [3675, 0]
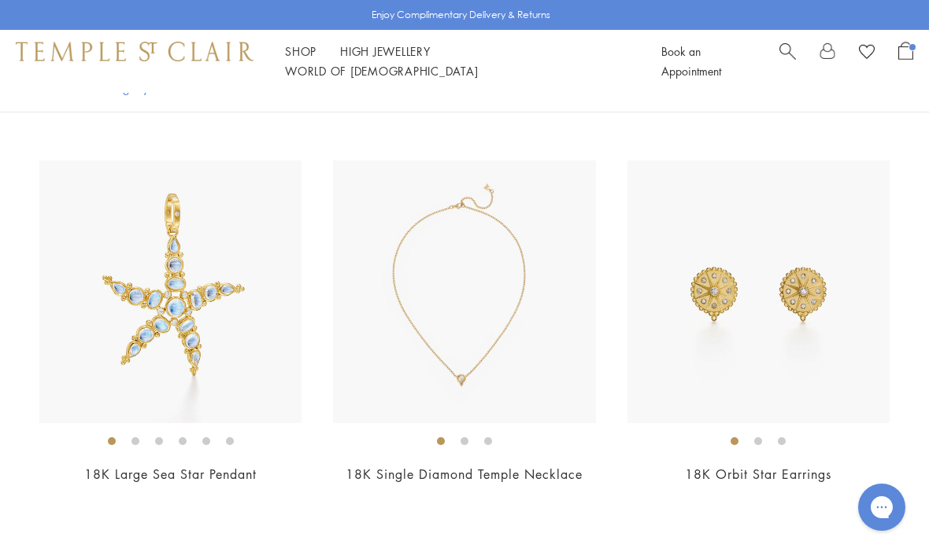
click at [423, 179] on img at bounding box center [464, 292] width 262 height 262
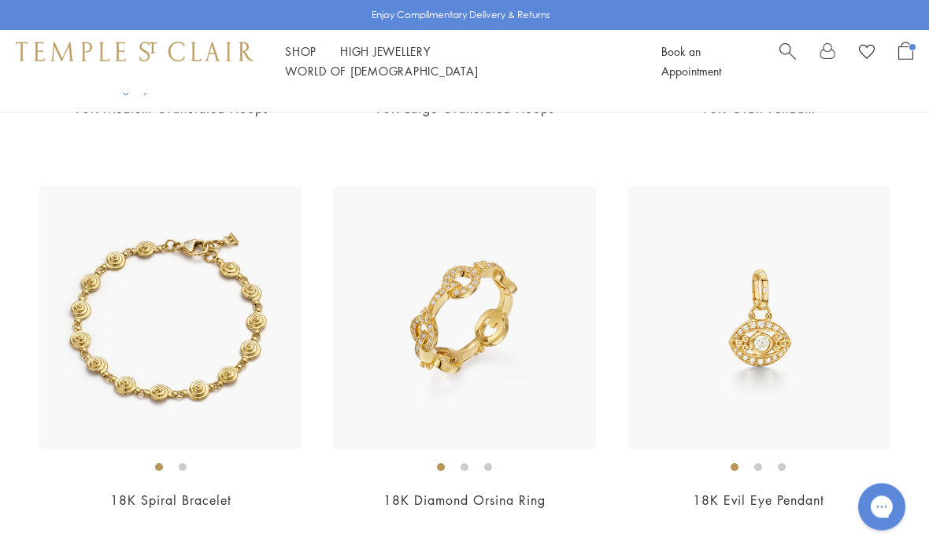
scroll to position [6430, 0]
click at [93, 249] on img at bounding box center [170, 318] width 262 height 262
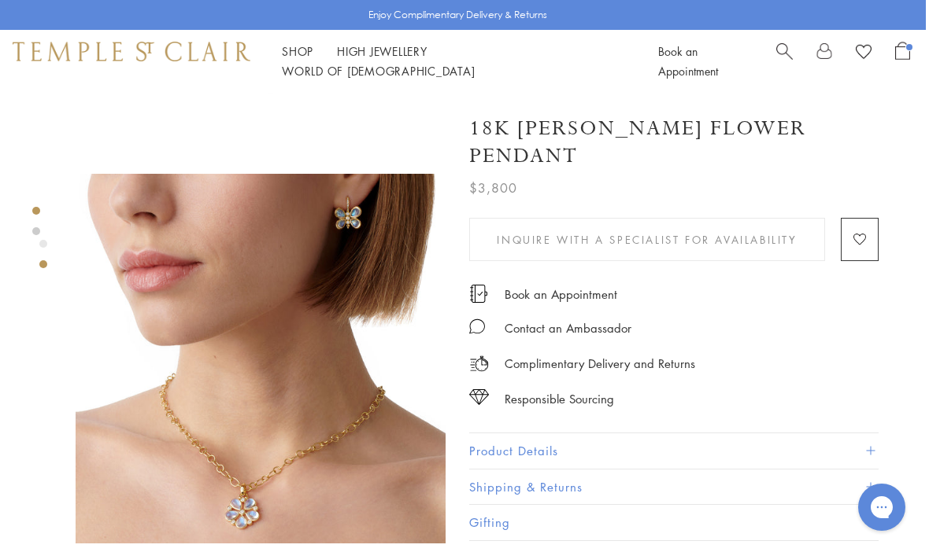
scroll to position [310, 3]
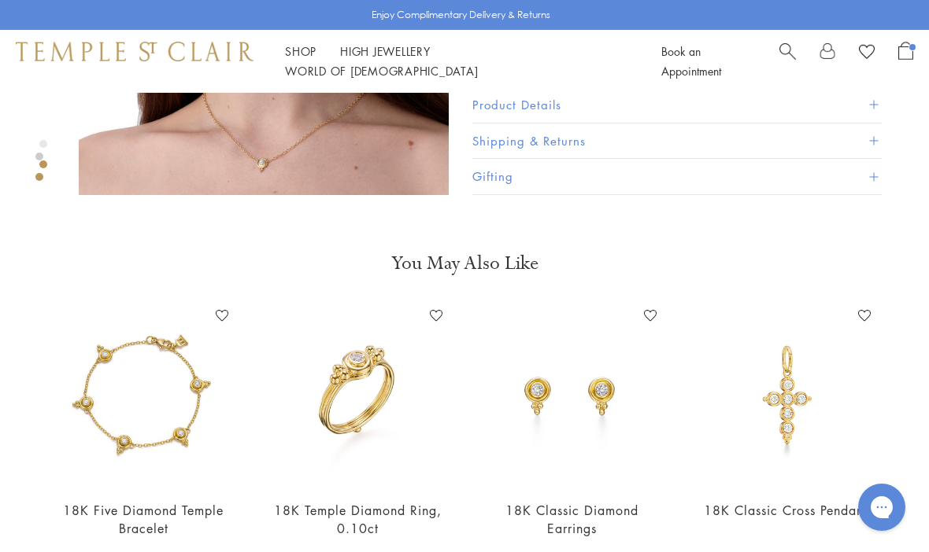
scroll to position [649, 0]
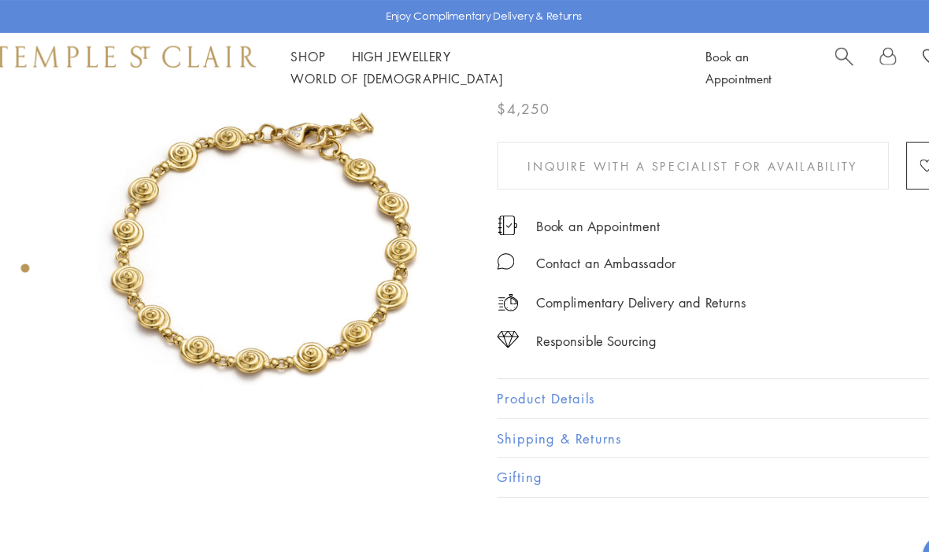
scroll to position [54, 0]
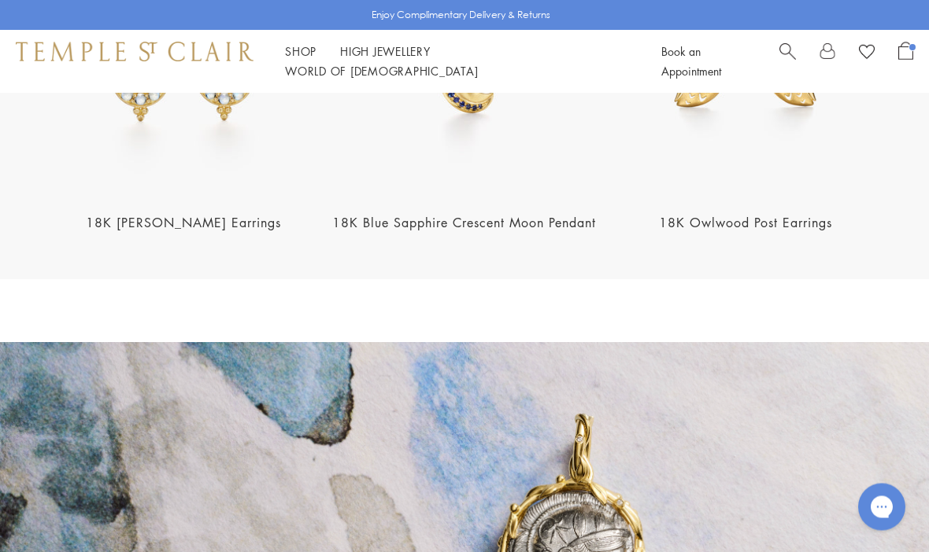
scroll to position [1944, 0]
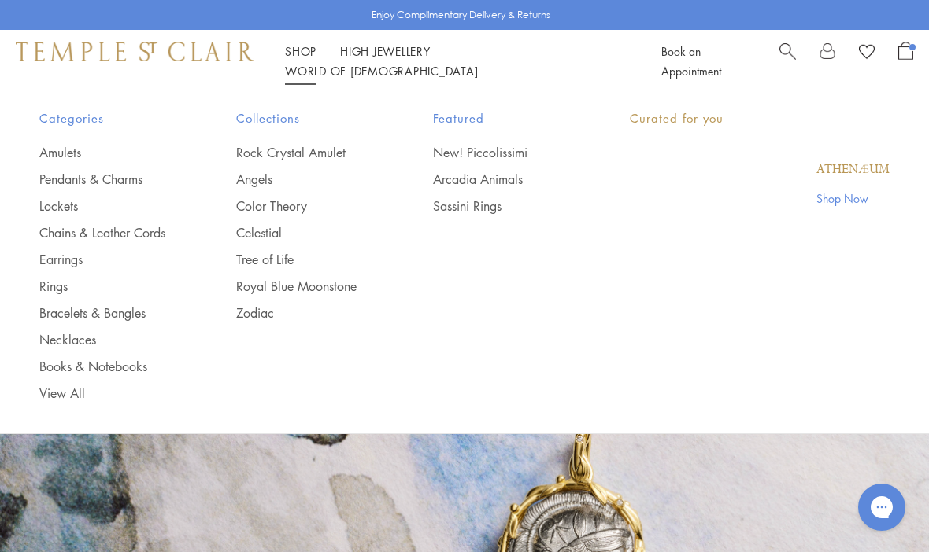
click at [295, 57] on link "Shop Shop" at bounding box center [300, 51] width 31 height 16
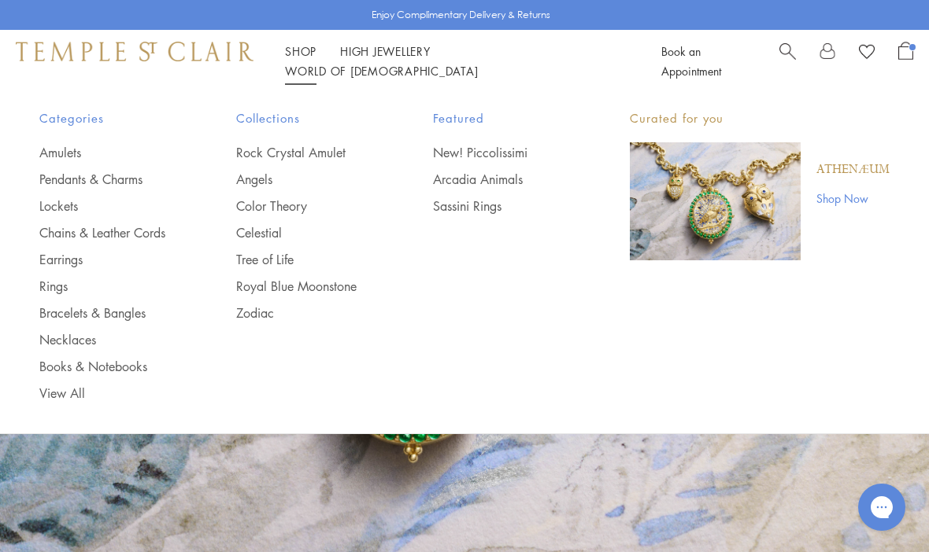
scroll to position [41, 0]
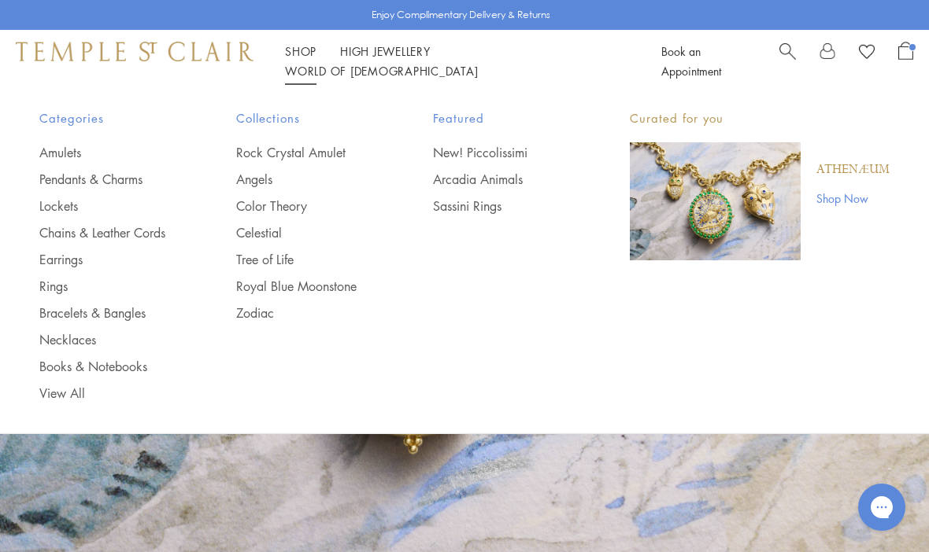
scroll to position [1999, 0]
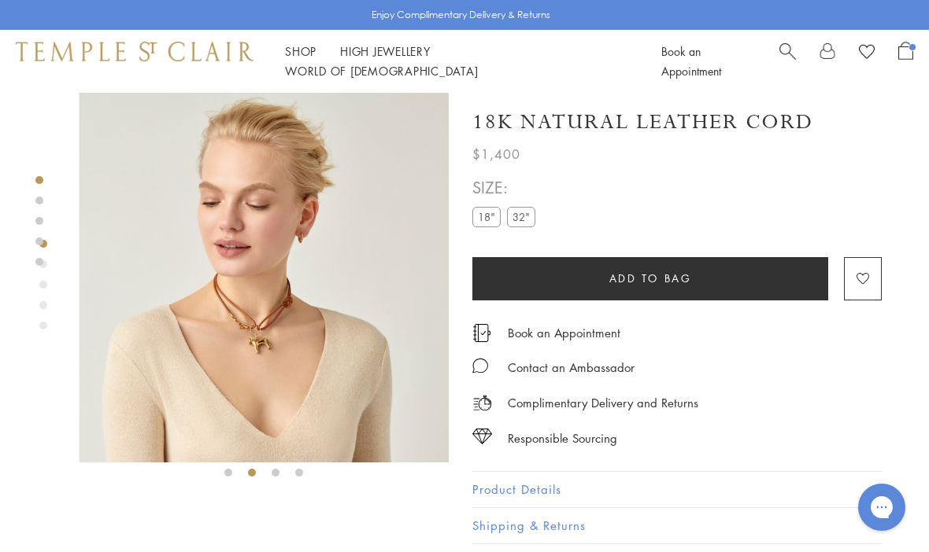
click at [299, 326] on img at bounding box center [264, 278] width 370 height 370
click at [493, 216] on label "18"" at bounding box center [486, 217] width 28 height 20
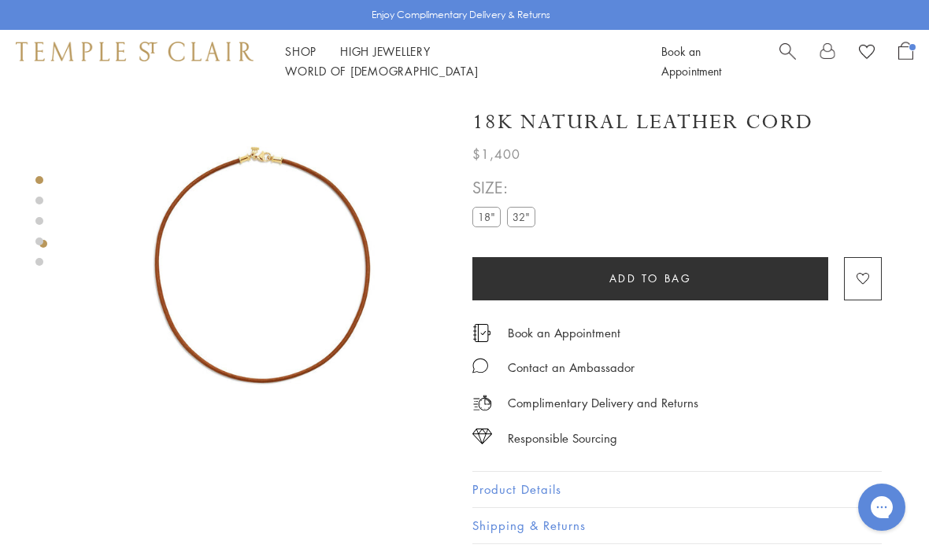
click at [45, 245] on div "Product gallery navigation" at bounding box center [43, 244] width 8 height 8
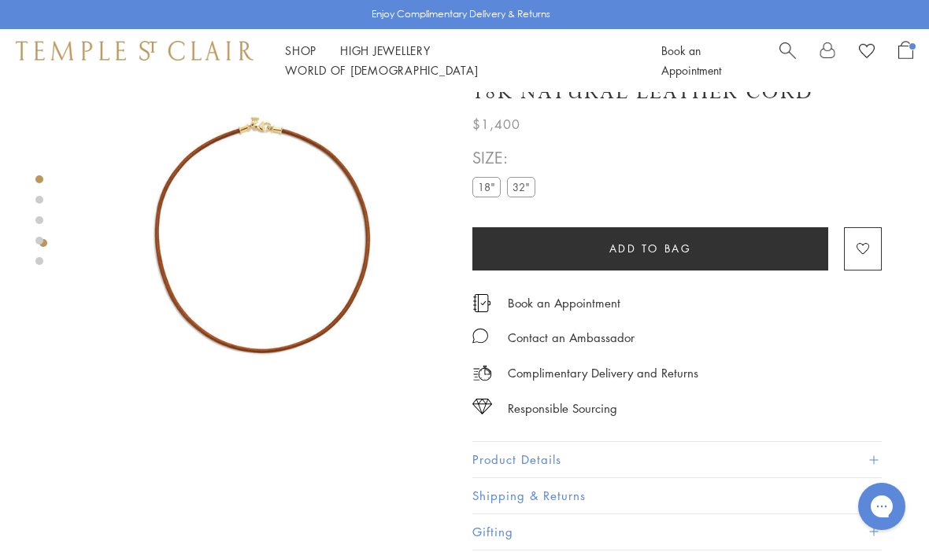
click at [39, 279] on div at bounding box center [39, 249] width 8 height 370
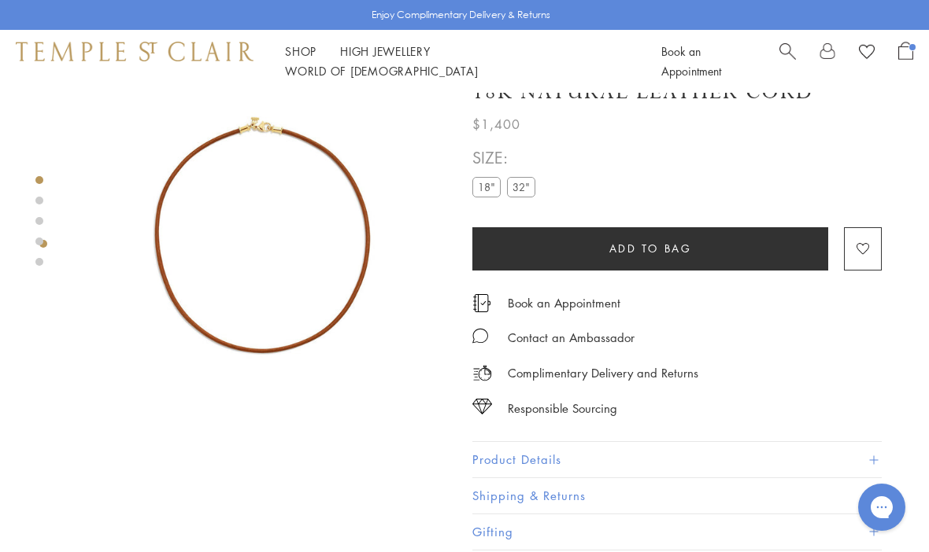
click at [51, 214] on div at bounding box center [248, 248] width 496 height 370
click at [342, 245] on img at bounding box center [264, 248] width 370 height 370
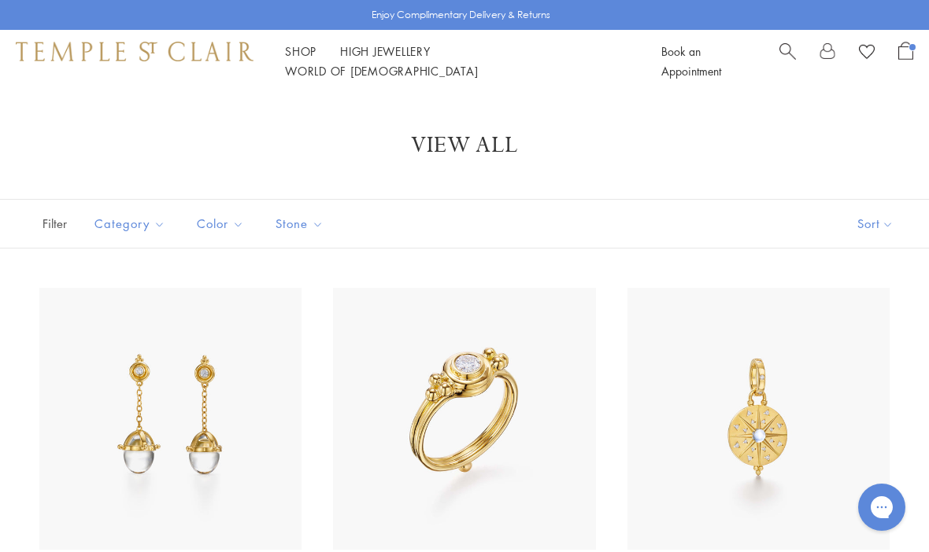
click at [314, 56] on link "Shop Shop" at bounding box center [300, 51] width 31 height 16
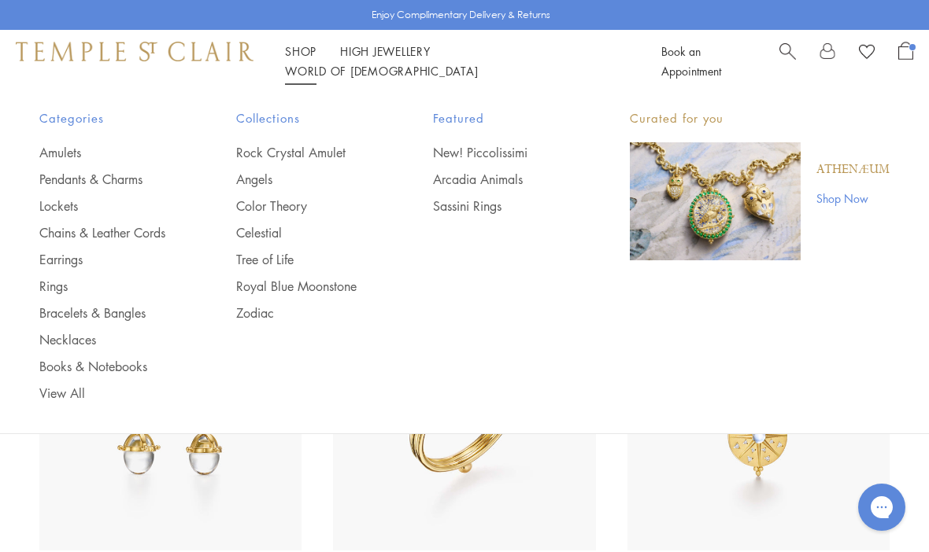
click at [142, 182] on link "Pendants & Charms" at bounding box center [106, 179] width 134 height 17
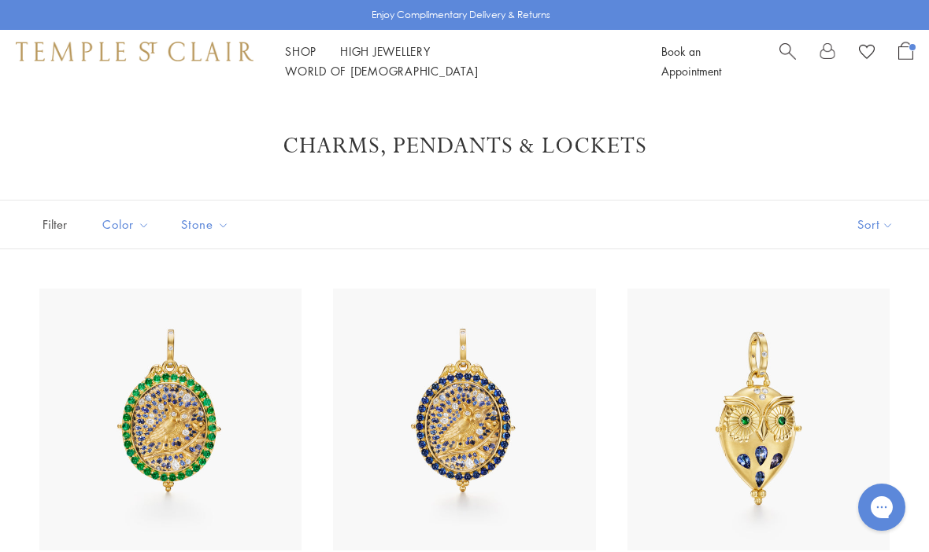
click at [870, 222] on button "Sort" at bounding box center [875, 225] width 107 height 48
click at [863, 235] on button "Sort" at bounding box center [875, 225] width 107 height 48
click at [885, 332] on button "Price, low to high" at bounding box center [849, 335] width 160 height 39
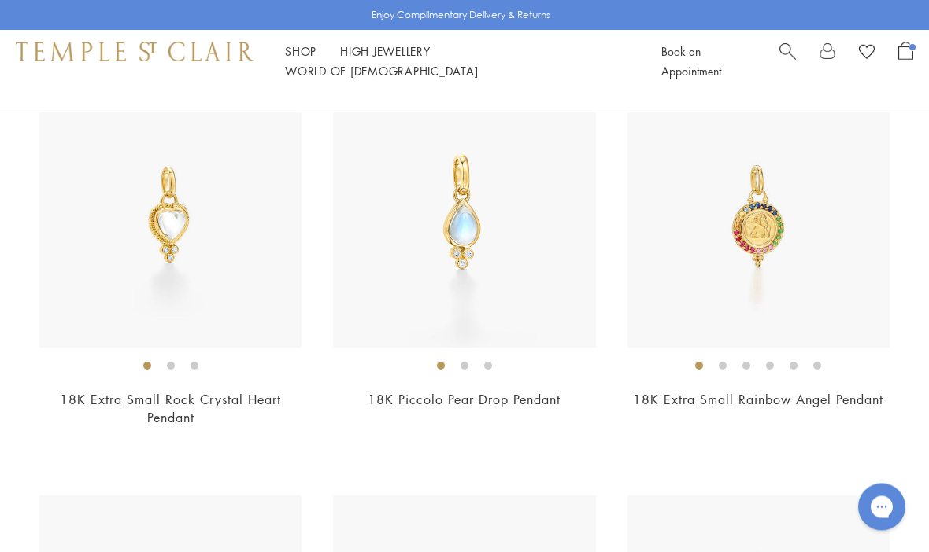
scroll to position [205, 0]
click at [260, 275] on img at bounding box center [170, 215] width 262 height 262
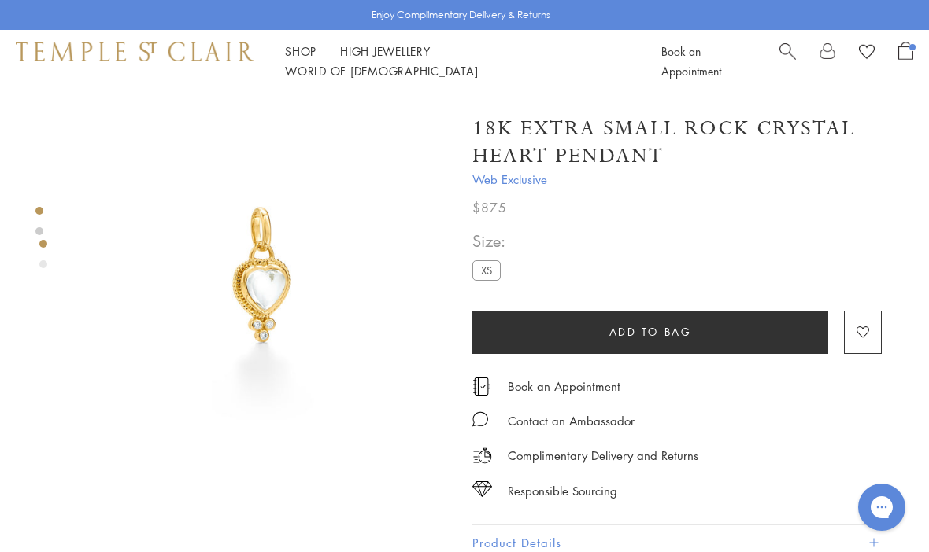
click at [769, 336] on button "Add to bag" at bounding box center [650, 332] width 356 height 43
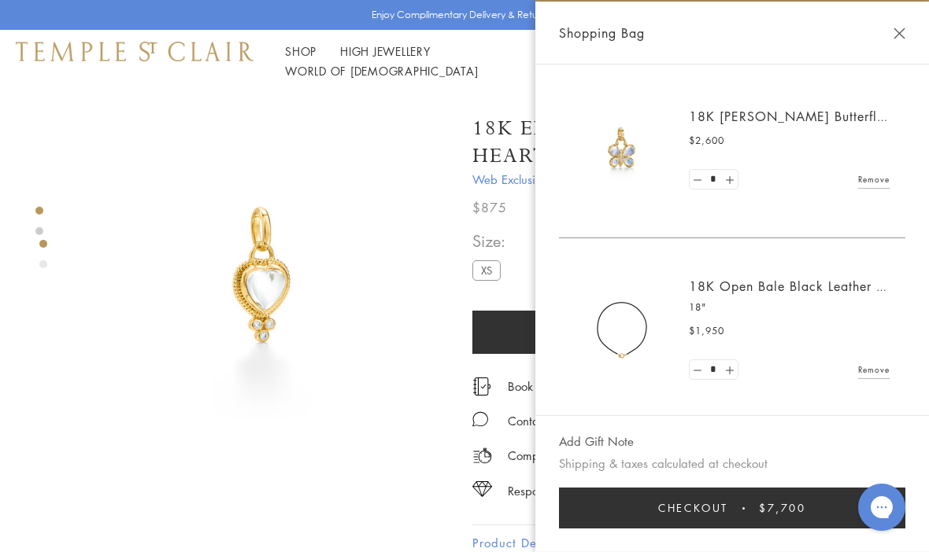
click at [631, 25] on span "Shopping Bag" at bounding box center [602, 33] width 86 height 20
click at [621, 35] on span "Shopping Bag" at bounding box center [602, 33] width 86 height 20
click at [882, 369] on link "Remove" at bounding box center [873, 369] width 31 height 17
click at [893, 38] on button "Close Shopping Bag" at bounding box center [899, 34] width 12 height 12
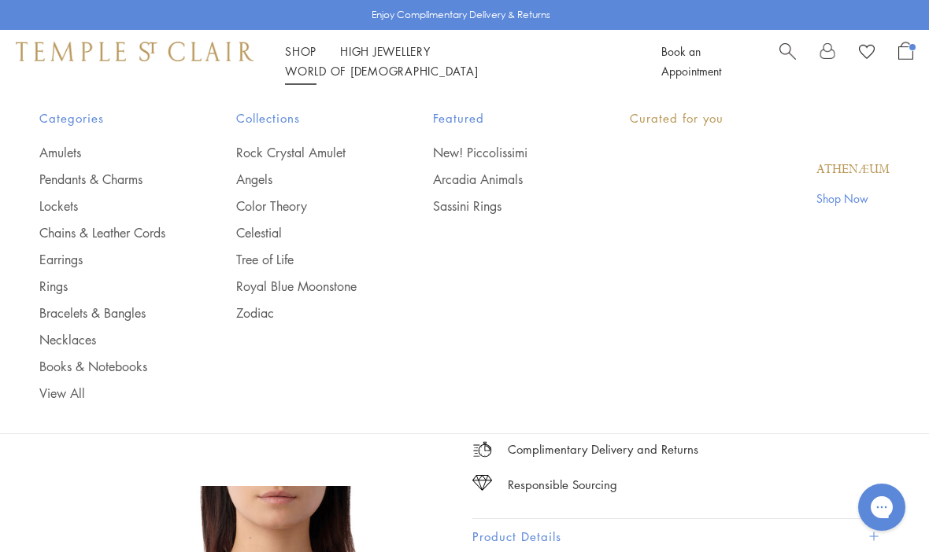
click at [307, 59] on link "Shop Shop" at bounding box center [300, 51] width 31 height 16
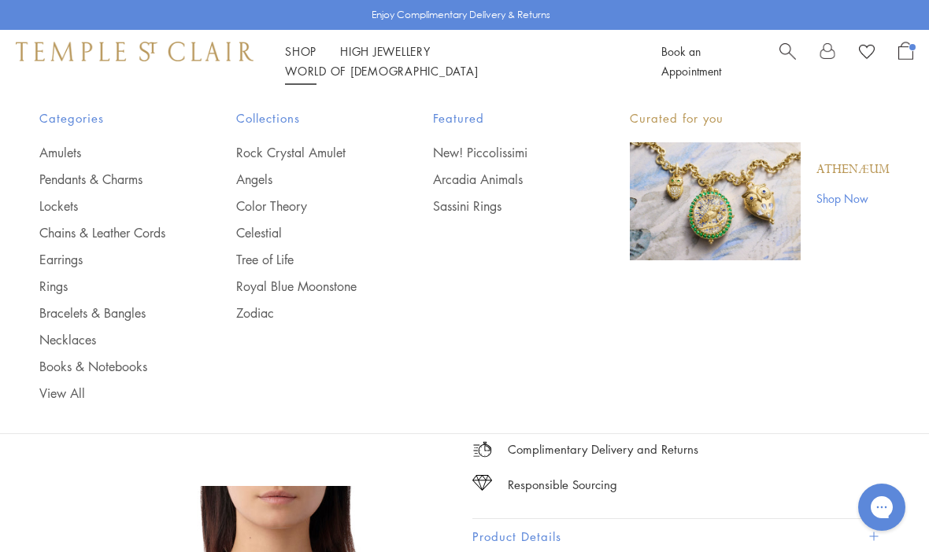
click at [98, 344] on link "Necklaces" at bounding box center [106, 339] width 134 height 17
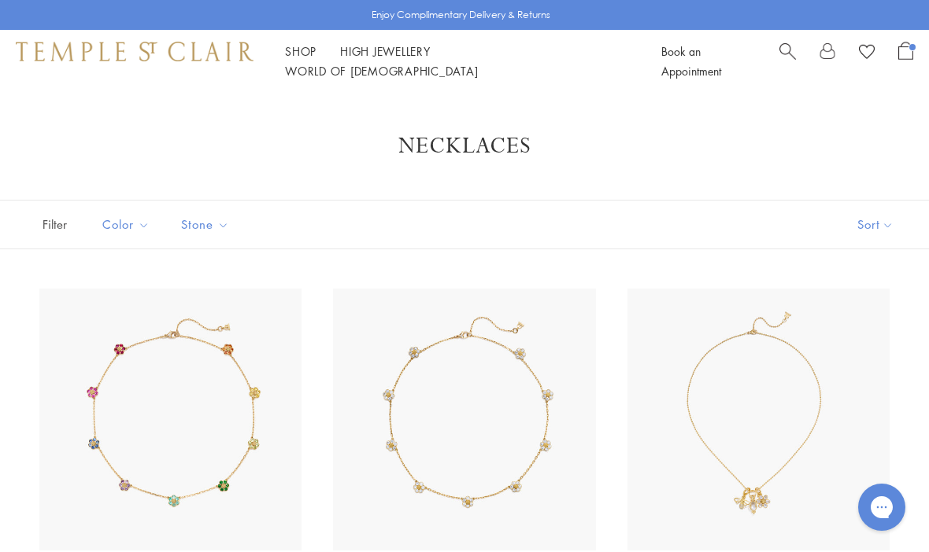
click at [882, 229] on button "Sort" at bounding box center [875, 225] width 107 height 48
click at [880, 227] on button "Sort" at bounding box center [875, 225] width 107 height 48
click at [880, 334] on button "Price, low to high" at bounding box center [849, 335] width 160 height 39
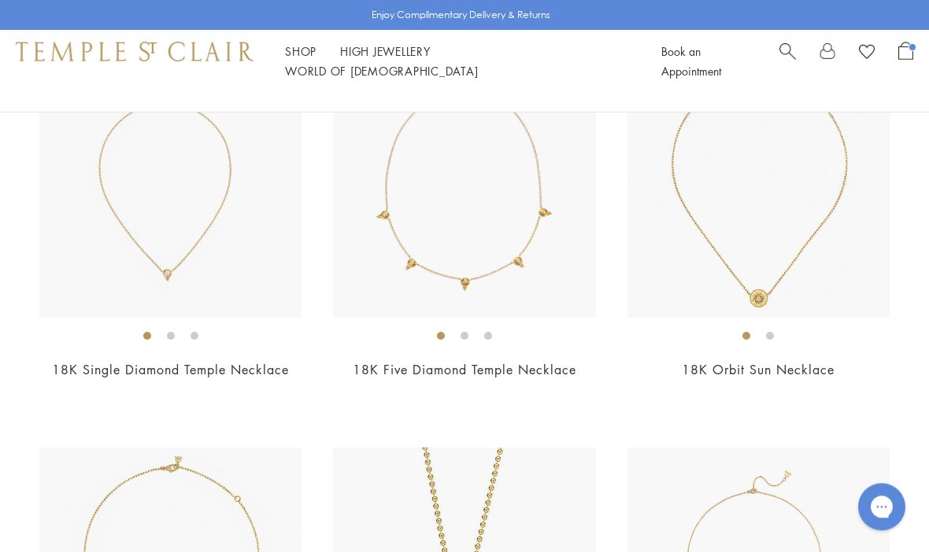
scroll to position [234, 0]
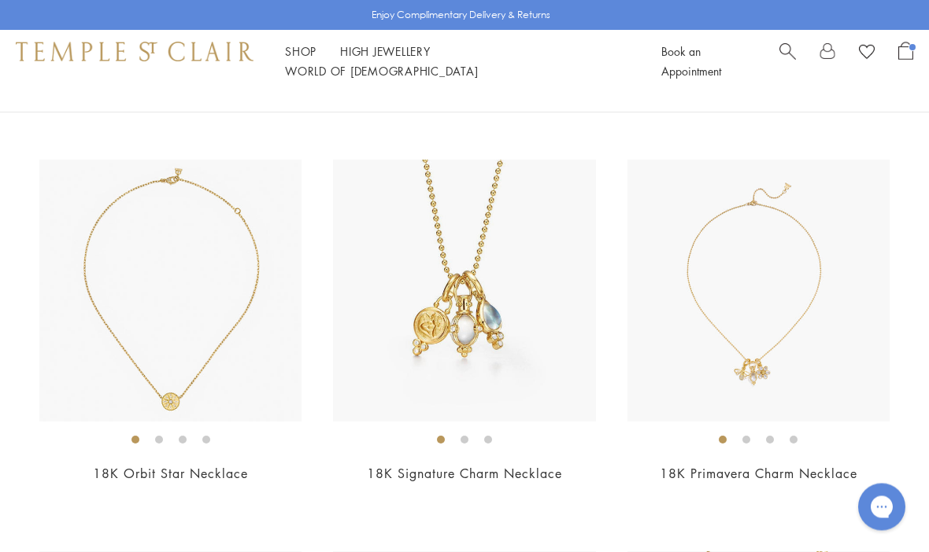
click at [583, 401] on img at bounding box center [464, 292] width 262 height 262
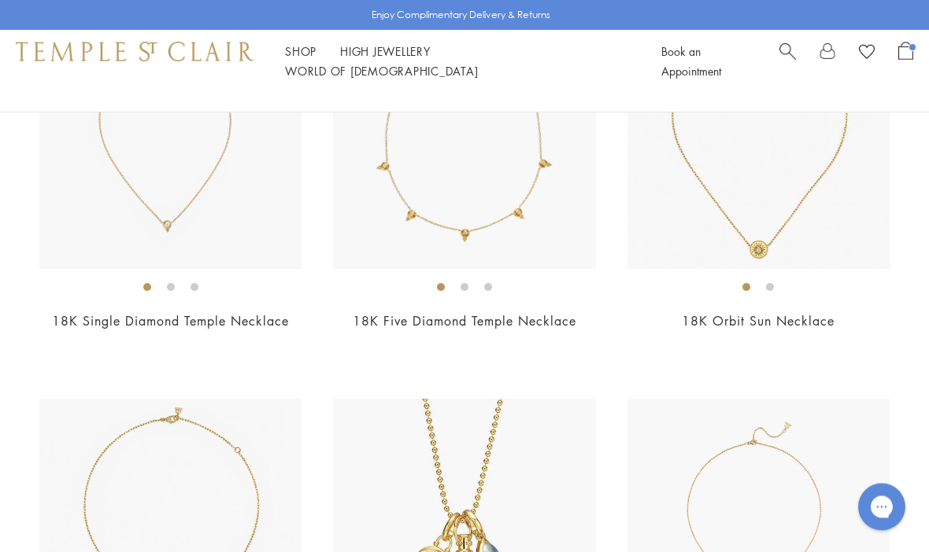
scroll to position [275, 0]
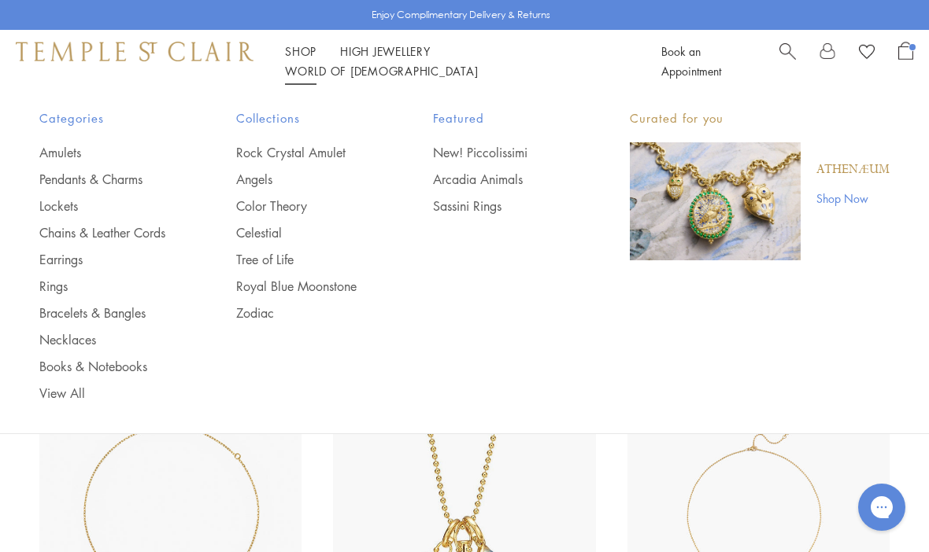
click at [146, 230] on link "Chains & Leather Cords" at bounding box center [106, 232] width 134 height 17
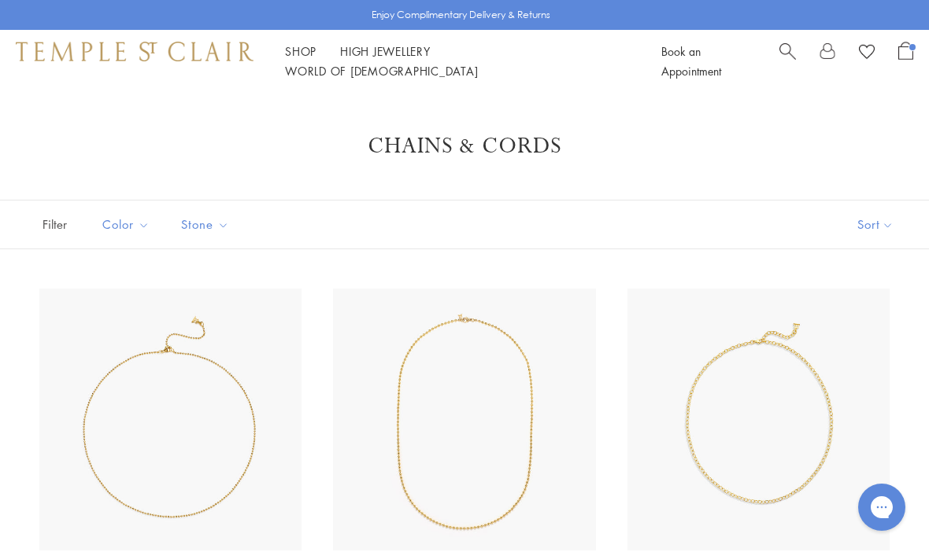
click at [880, 240] on button "Sort" at bounding box center [875, 225] width 107 height 48
click at [882, 219] on button "Sort" at bounding box center [875, 225] width 107 height 48
click at [883, 335] on button "Price, low to high" at bounding box center [849, 335] width 160 height 39
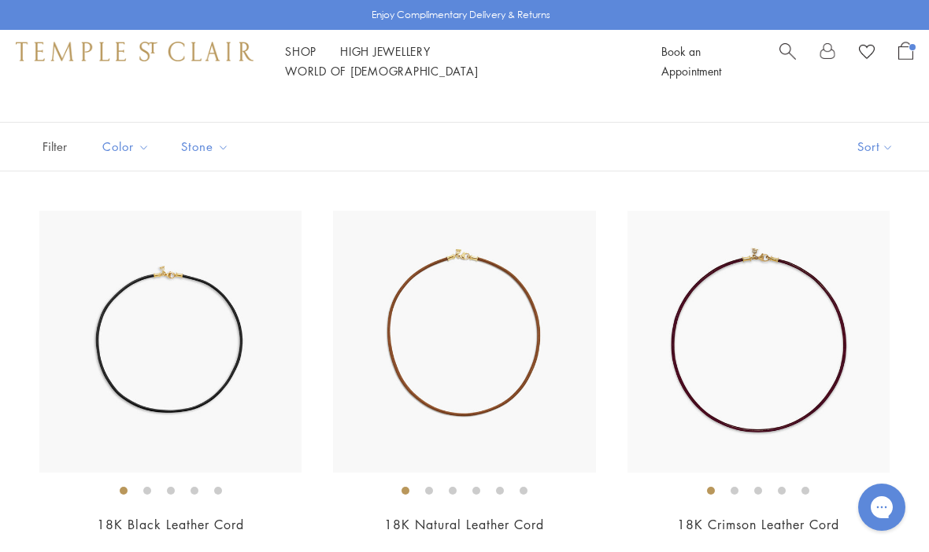
scroll to position [84, 0]
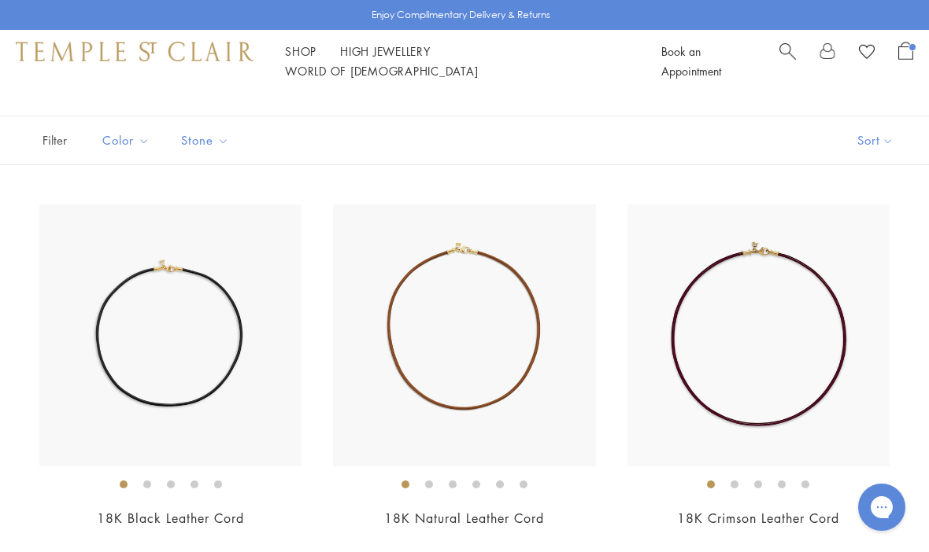
click at [571, 427] on img at bounding box center [464, 336] width 262 height 262
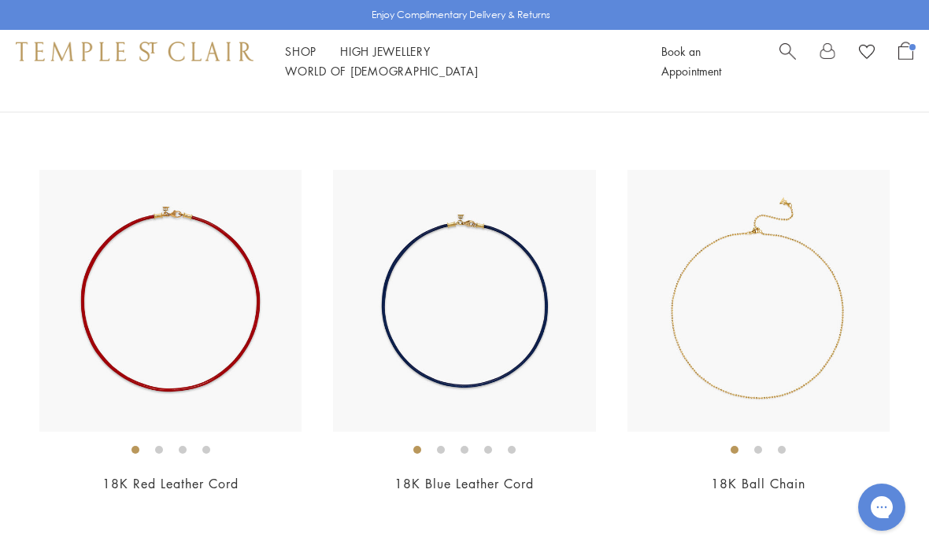
scroll to position [512, 0]
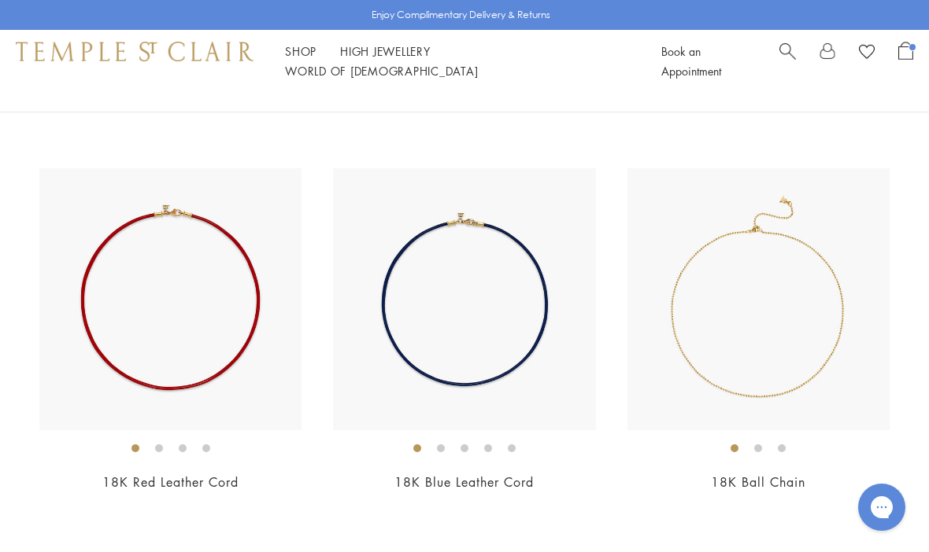
click at [837, 374] on img at bounding box center [758, 299] width 262 height 262
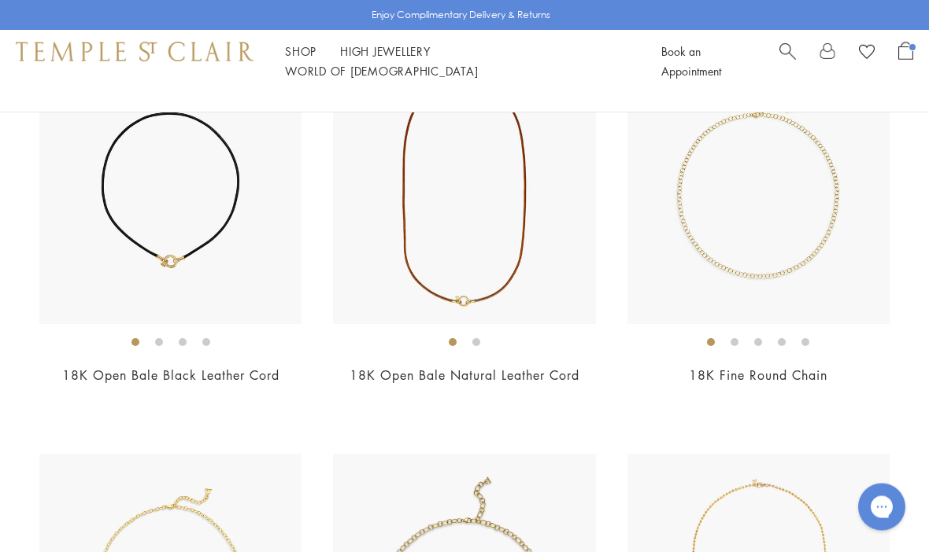
scroll to position [1011, 0]
click at [538, 294] on img at bounding box center [464, 192] width 262 height 262
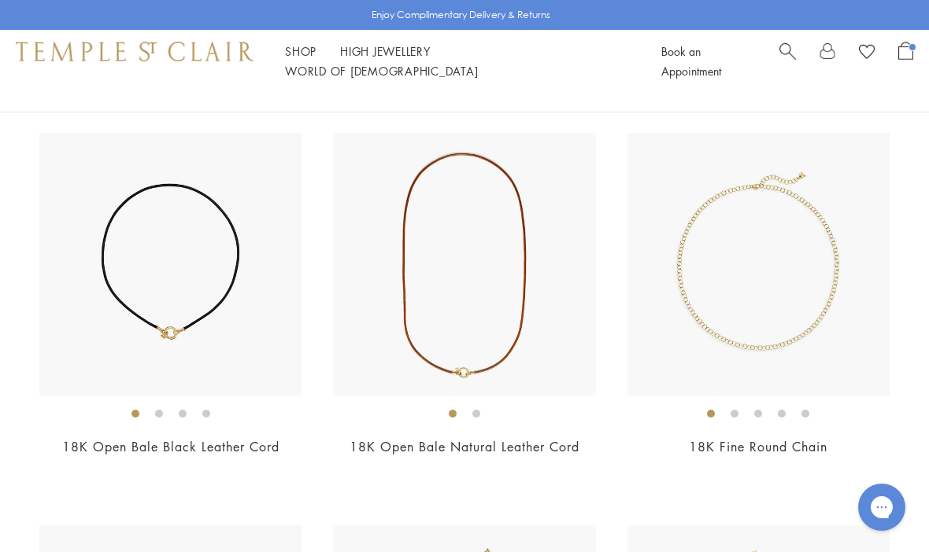
scroll to position [1066, 0]
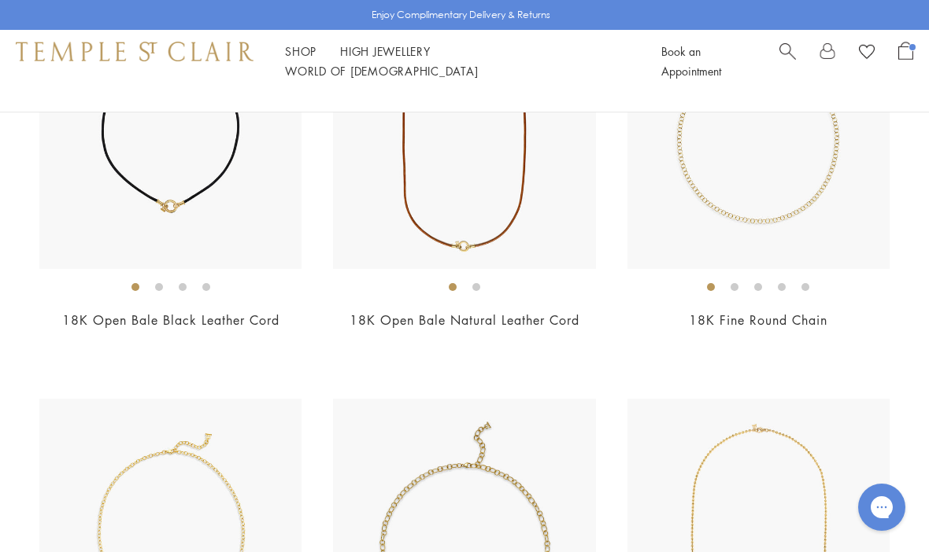
click at [274, 227] on img at bounding box center [170, 137] width 262 height 262
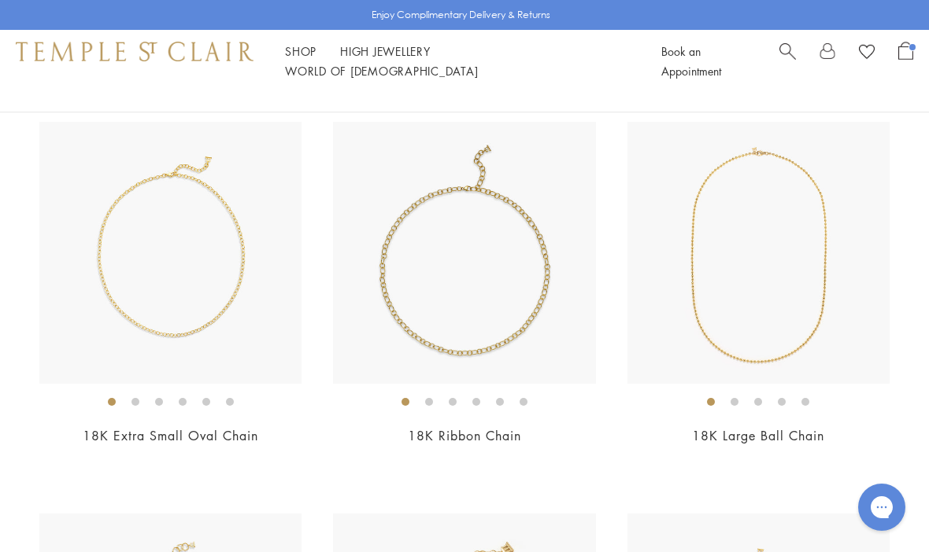
scroll to position [1343, 0]
click at [279, 316] on img at bounding box center [170, 253] width 262 height 262
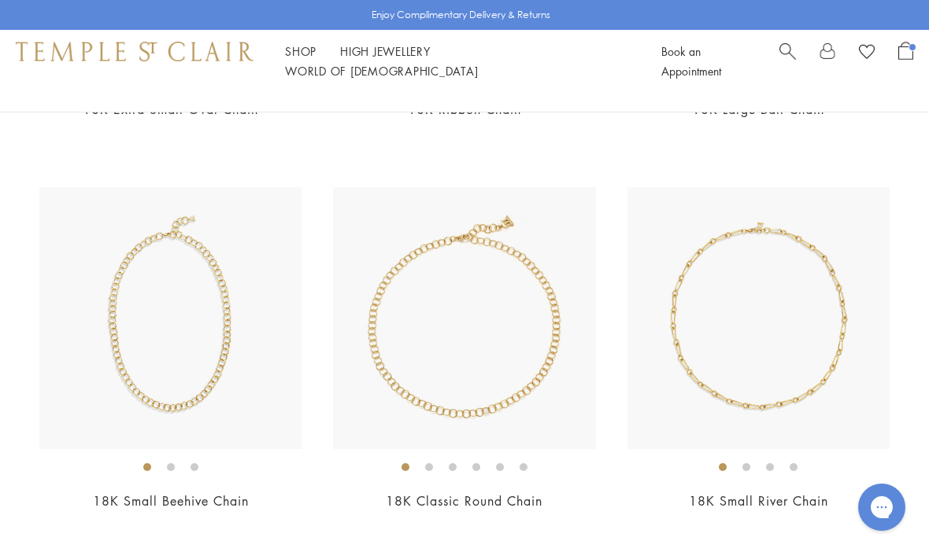
scroll to position [1668, 0]
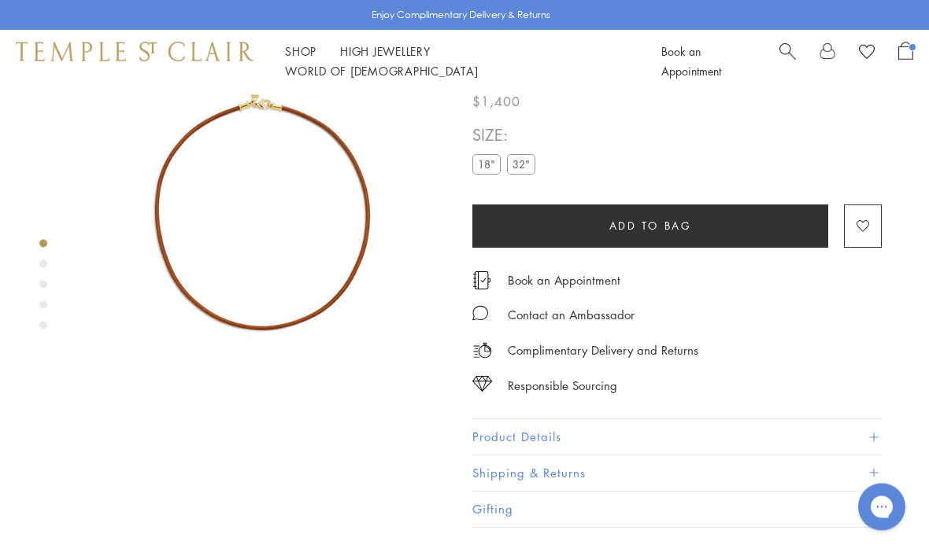
scroll to position [93, 0]
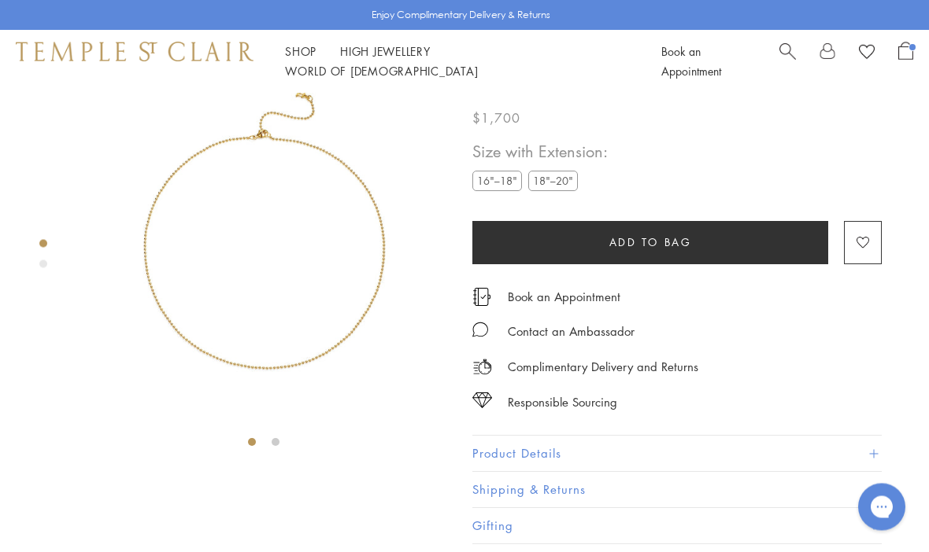
scroll to position [93, 0]
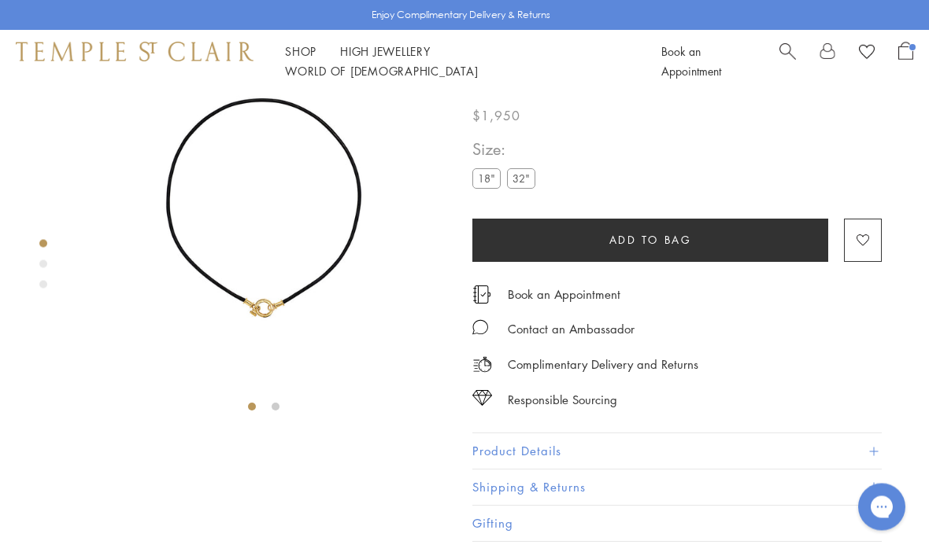
scroll to position [70, 0]
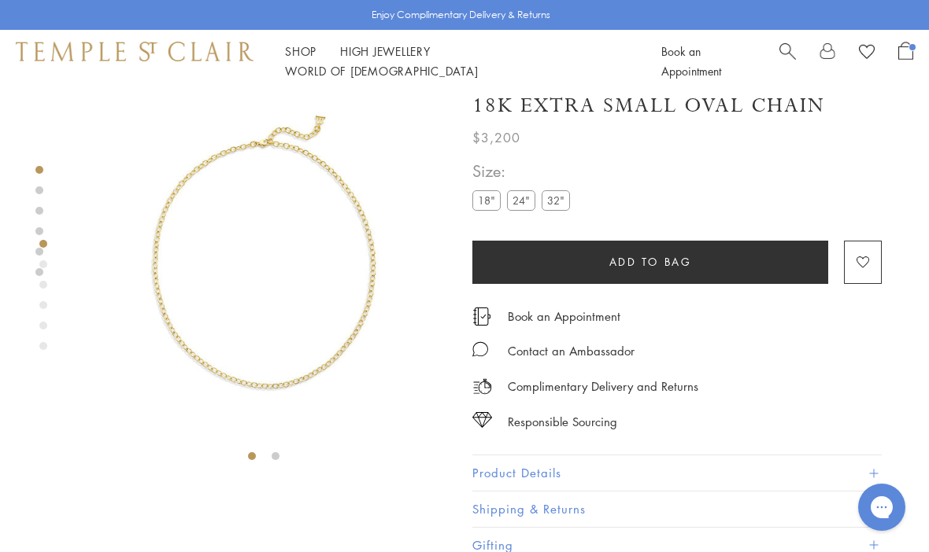
scroll to position [20, 0]
